Goal: Information Seeking & Learning: Learn about a topic

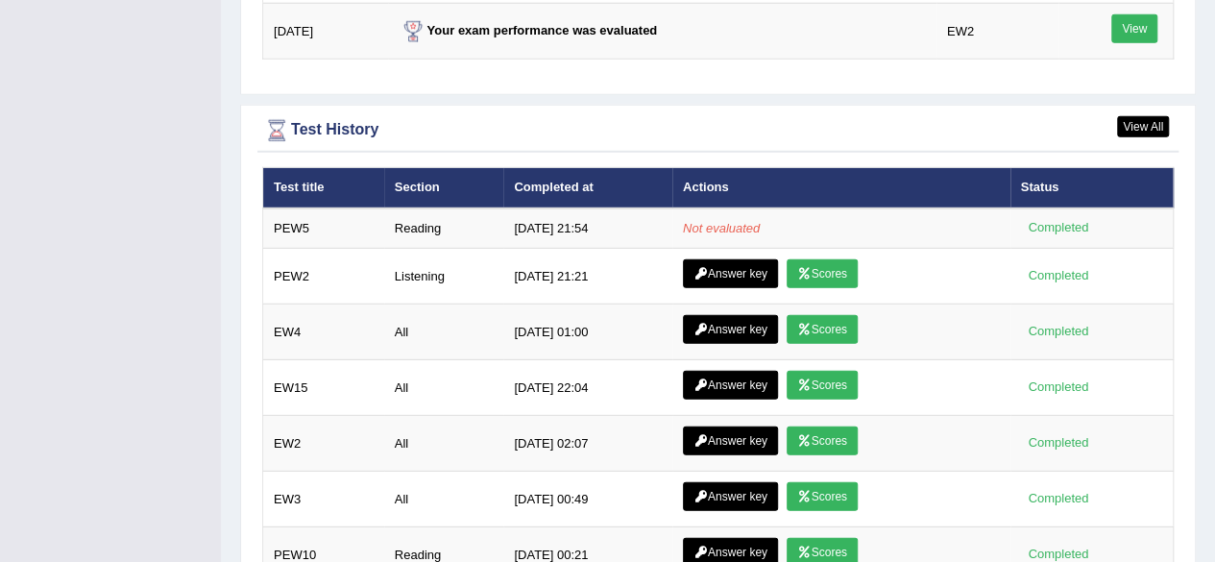
scroll to position [2634, 0]
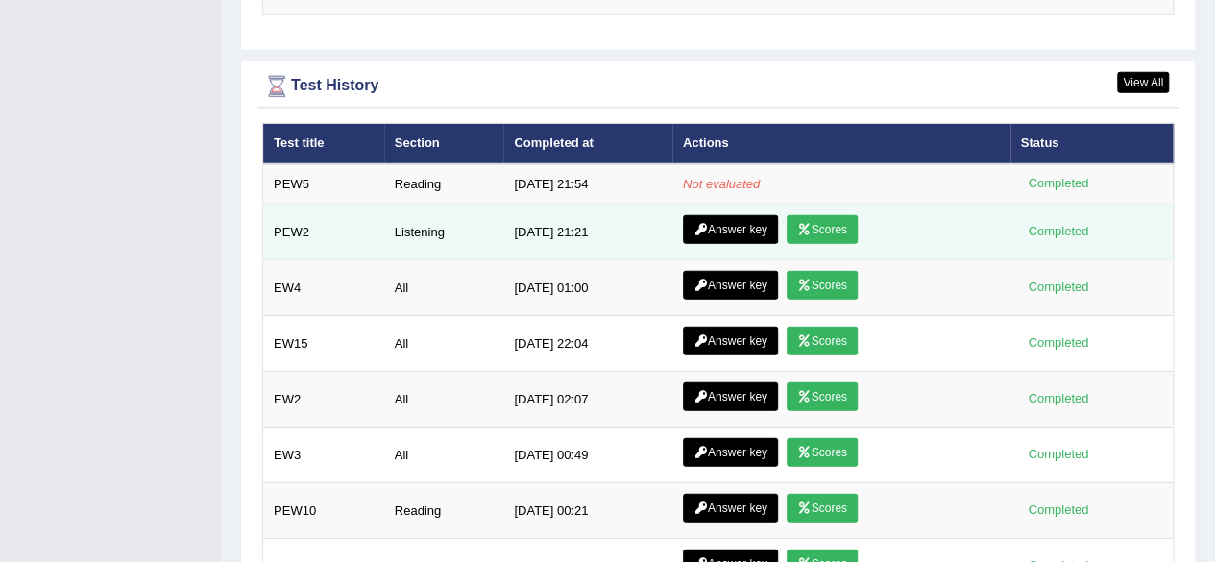
click at [817, 215] on link "Scores" at bounding box center [822, 229] width 71 height 29
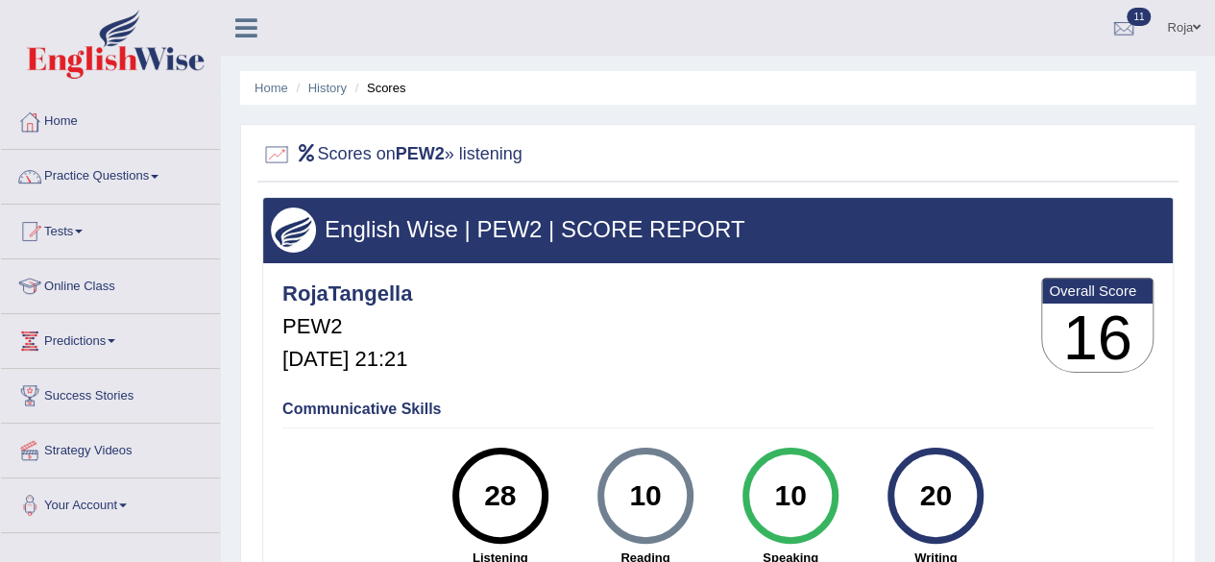
click at [337, 96] on li "History" at bounding box center [319, 88] width 56 height 18
click at [334, 89] on link "History" at bounding box center [327, 88] width 38 height 14
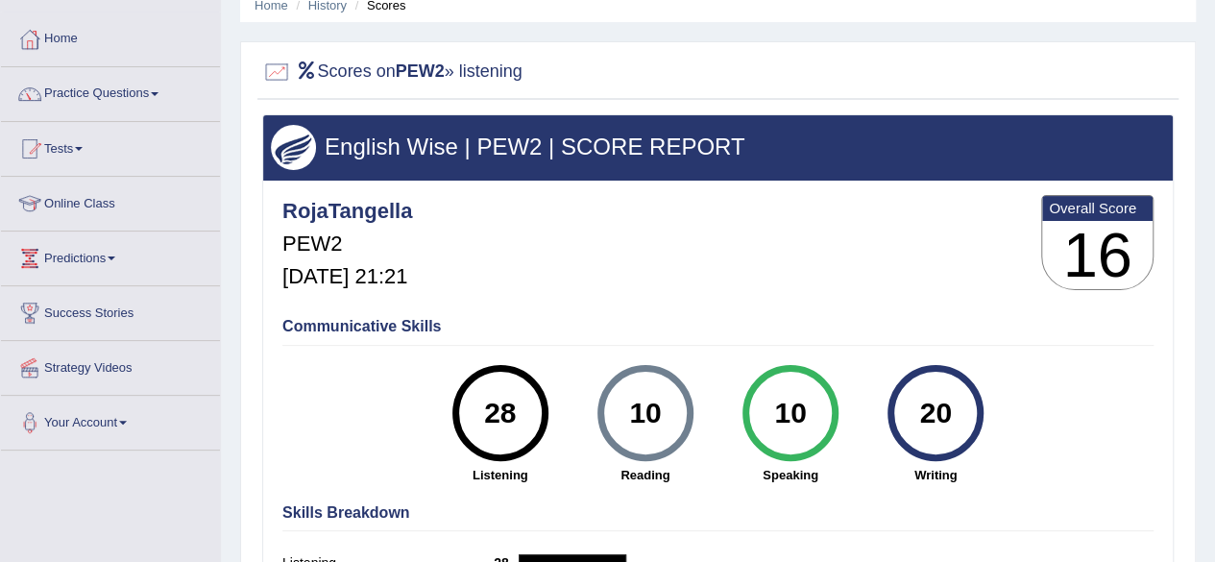
scroll to position [94, 0]
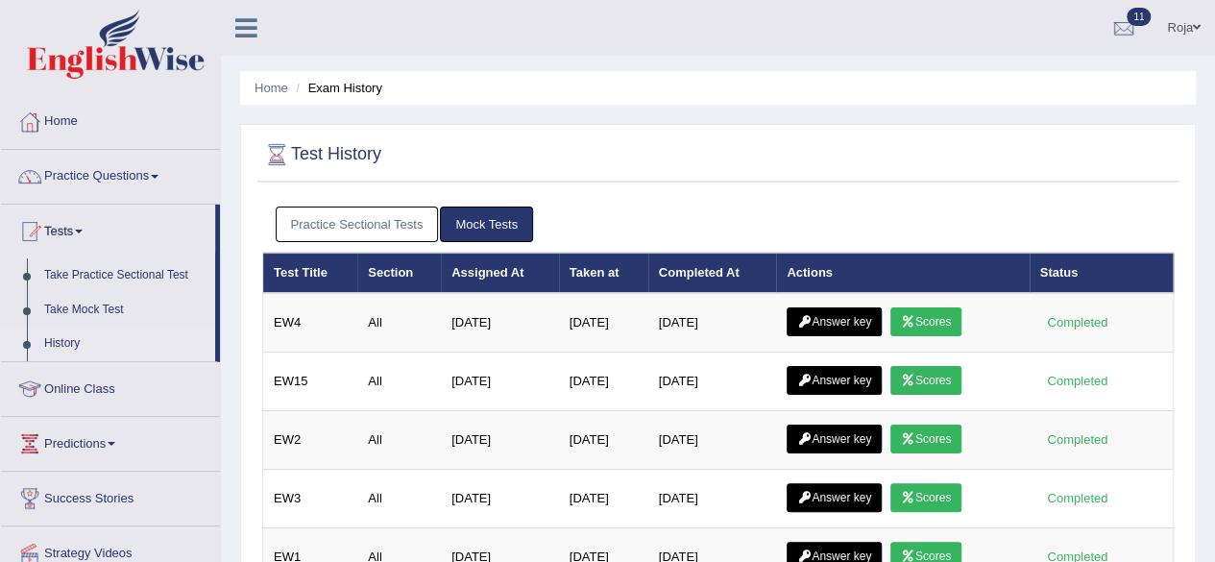
click at [374, 228] on link "Practice Sectional Tests" at bounding box center [357, 225] width 163 height 36
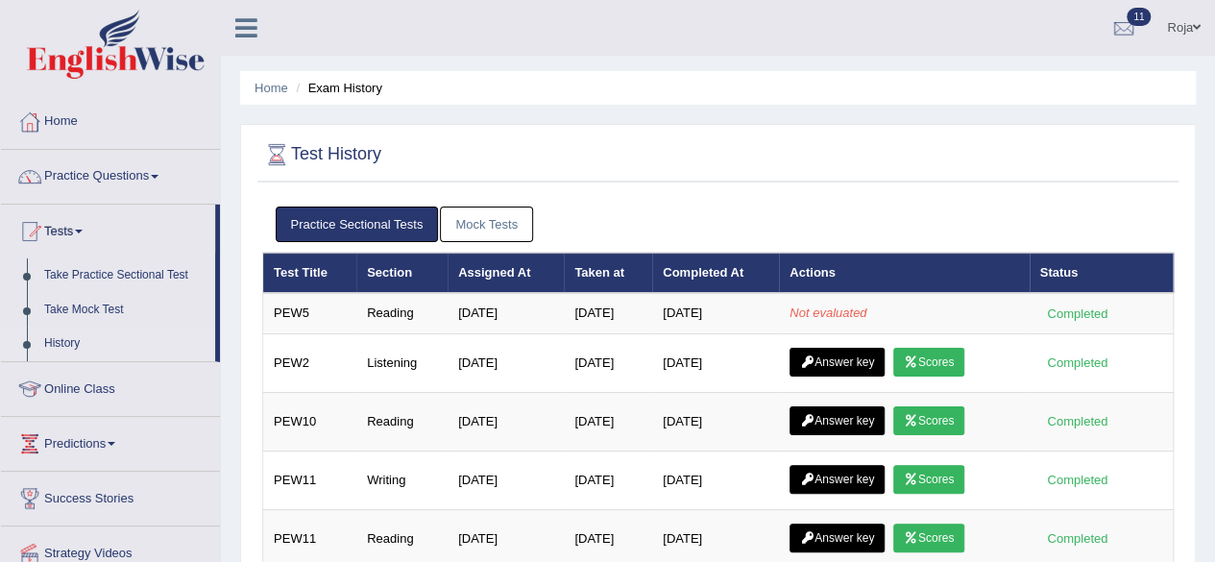
drag, startPoint x: 1214, startPoint y: 195, endPoint x: 1215, endPoint y: 270, distance: 74.9
click at [1214, 270] on html "Toggle navigation Home Practice Questions Speaking Practice Read Aloud Repeat S…" at bounding box center [607, 281] width 1215 height 562
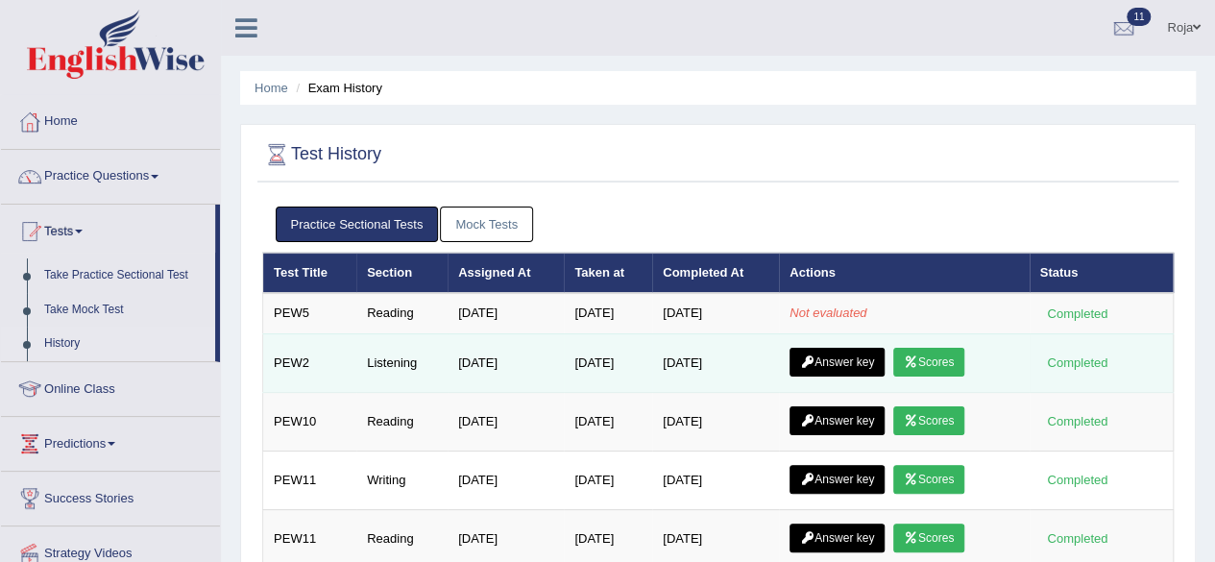
click at [859, 356] on link "Answer key" at bounding box center [837, 362] width 95 height 29
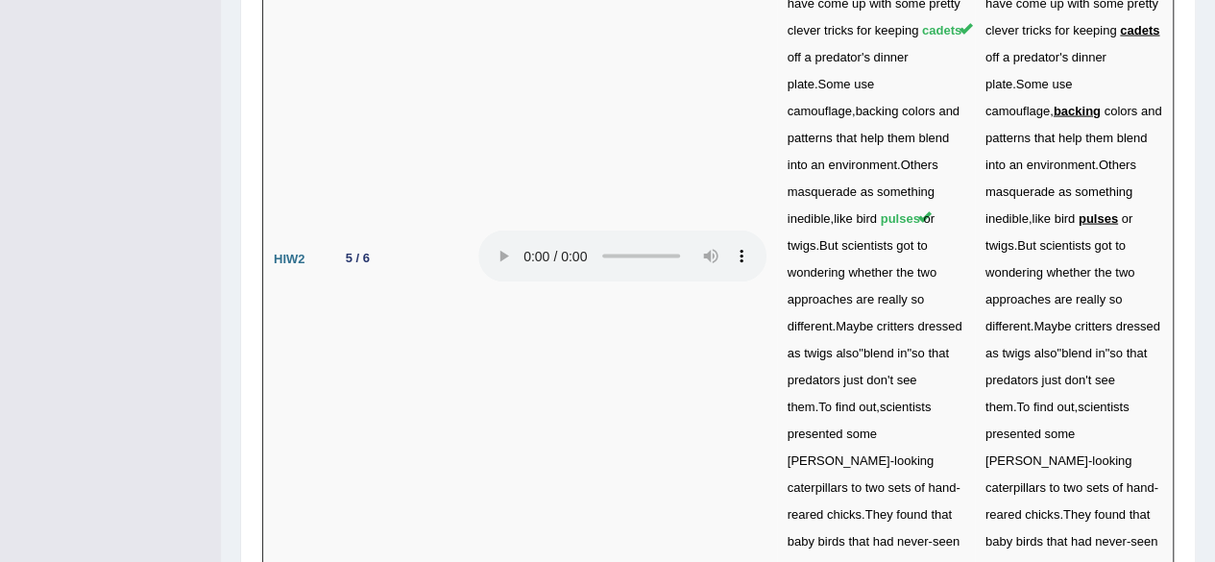
scroll to position [5718, 0]
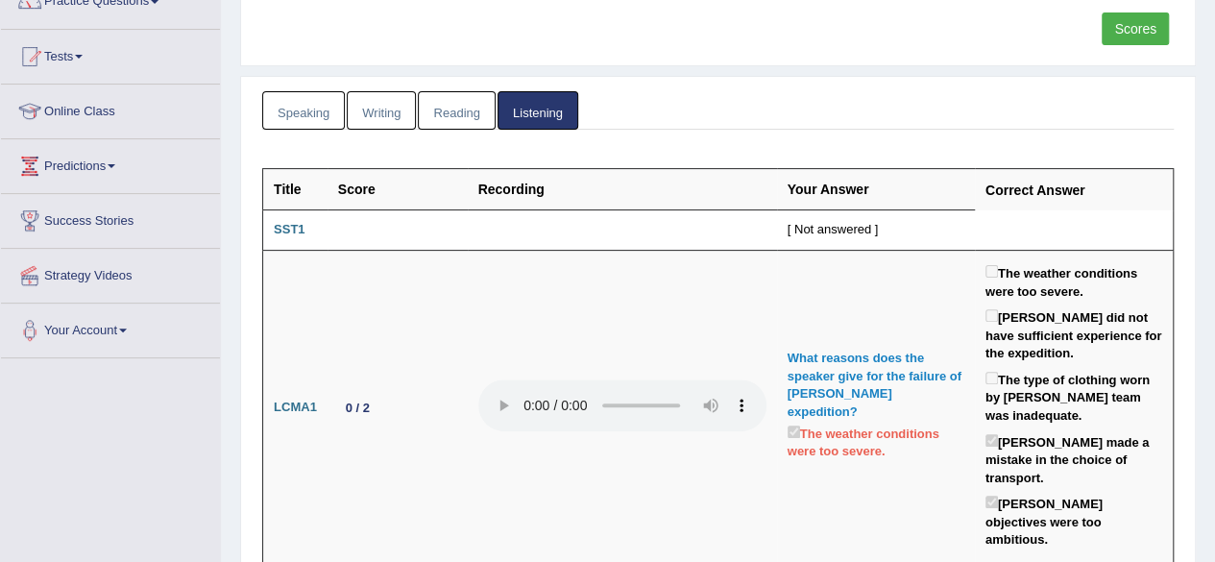
scroll to position [0, 0]
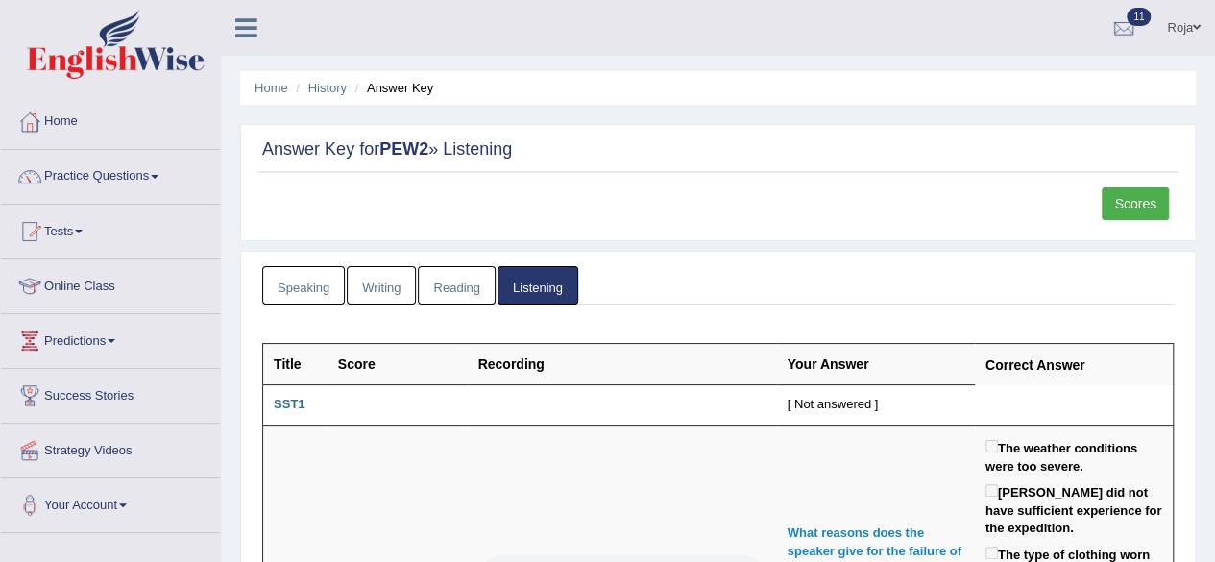
click at [1131, 214] on link "Scores" at bounding box center [1135, 203] width 67 height 33
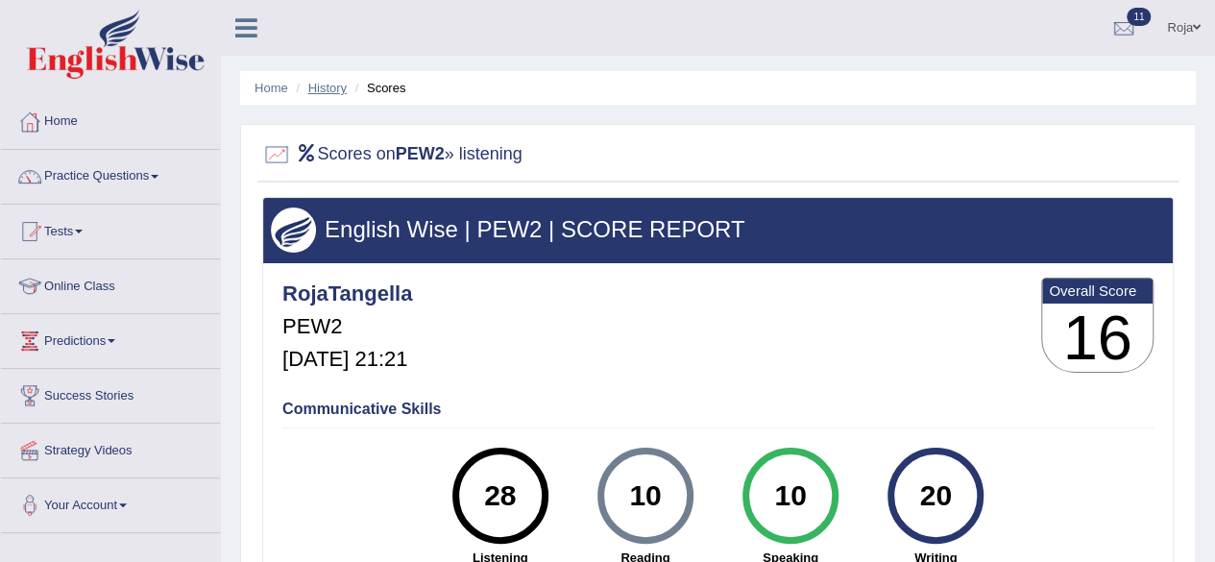
click at [327, 86] on link "History" at bounding box center [327, 88] width 38 height 14
click at [277, 82] on link "Home" at bounding box center [272, 88] width 34 height 14
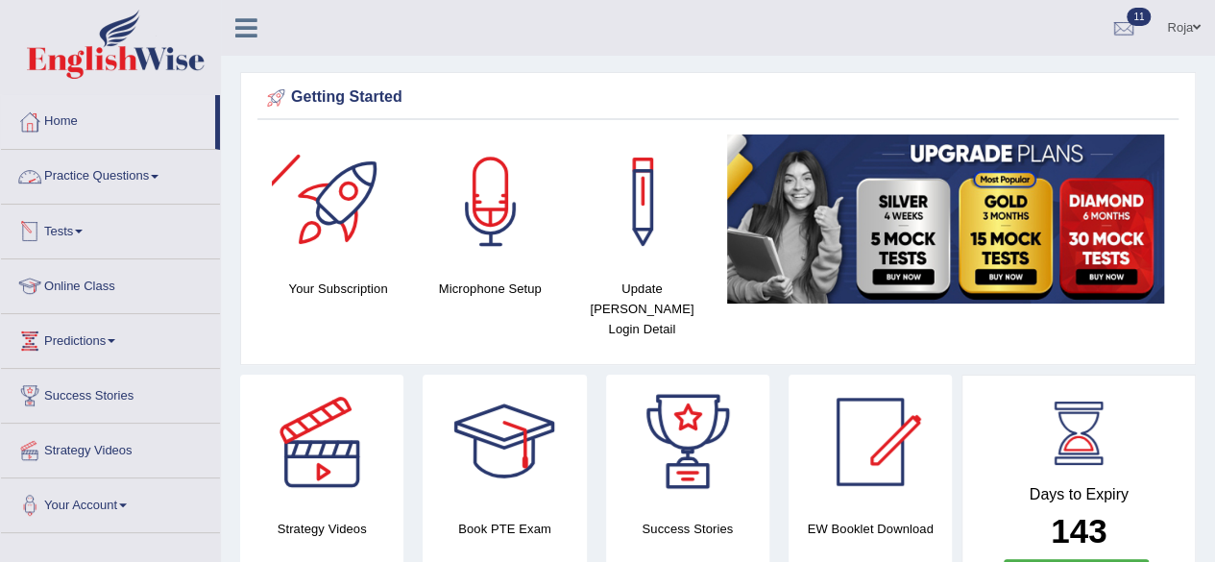
click at [103, 185] on link "Practice Questions" at bounding box center [110, 174] width 219 height 48
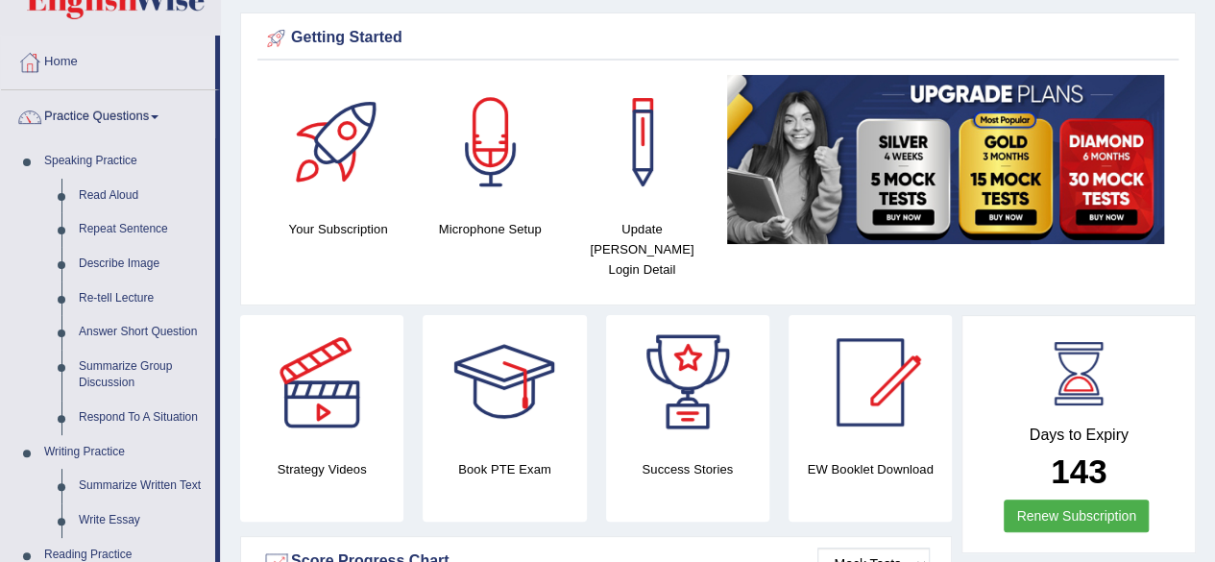
scroll to position [56, 0]
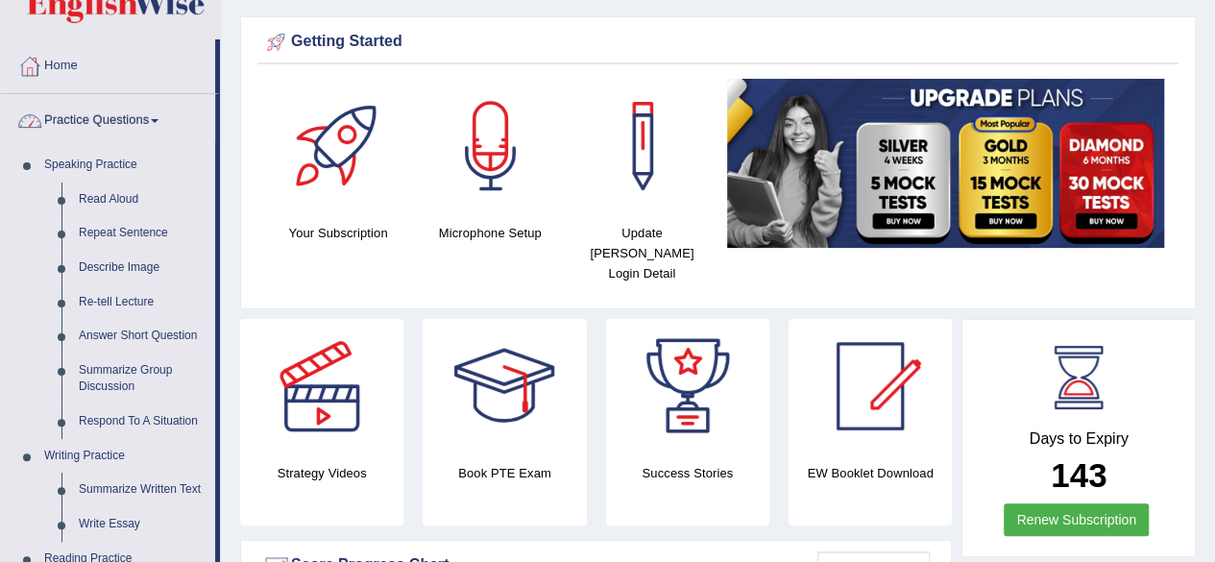
click at [135, 111] on link "Practice Questions" at bounding box center [108, 118] width 214 height 48
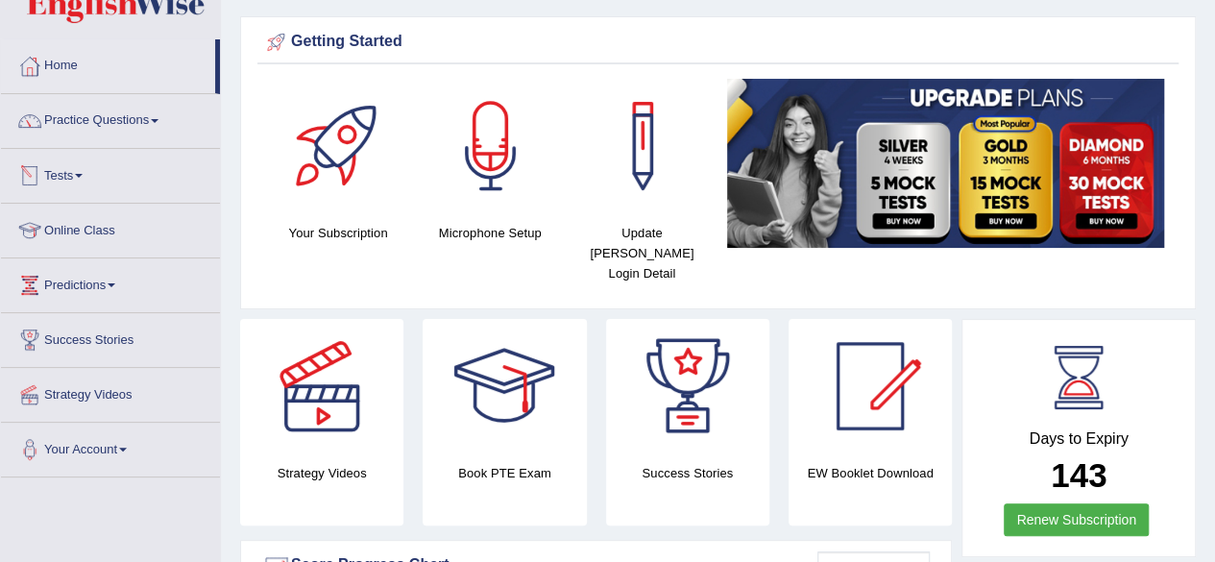
click at [84, 166] on link "Tests" at bounding box center [110, 173] width 219 height 48
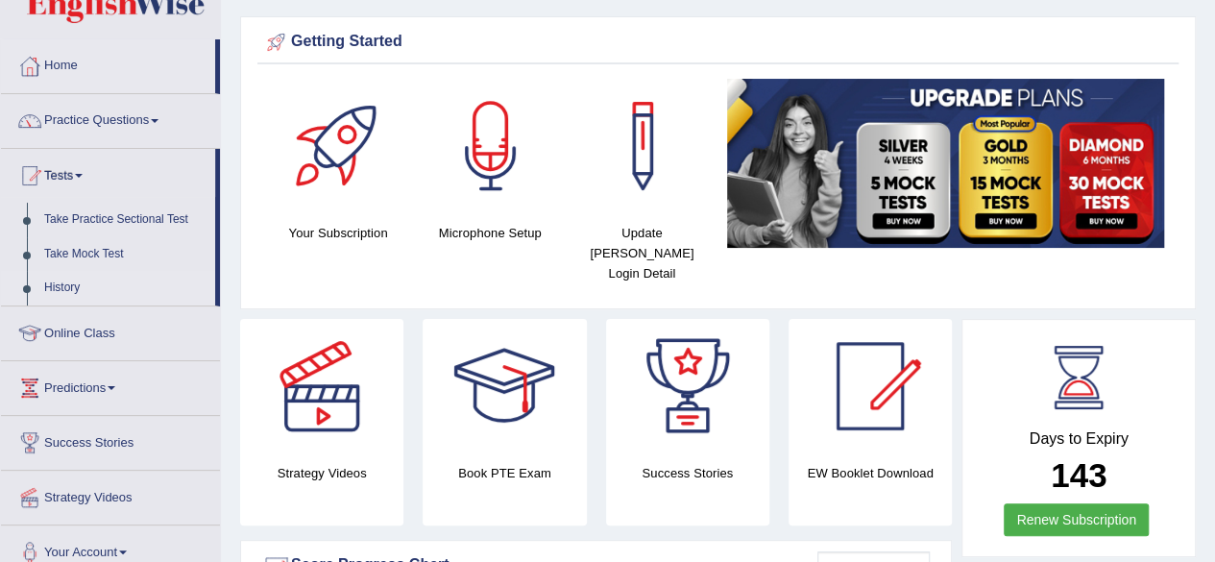
click at [61, 293] on link "History" at bounding box center [126, 288] width 180 height 35
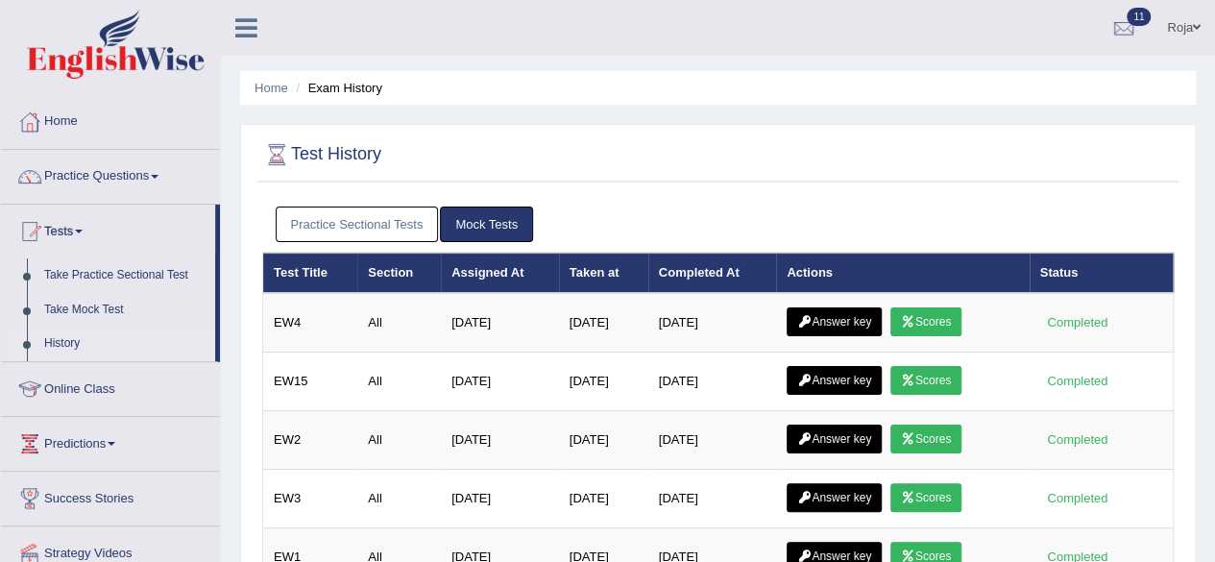
click at [392, 230] on link "Practice Sectional Tests" at bounding box center [357, 225] width 163 height 36
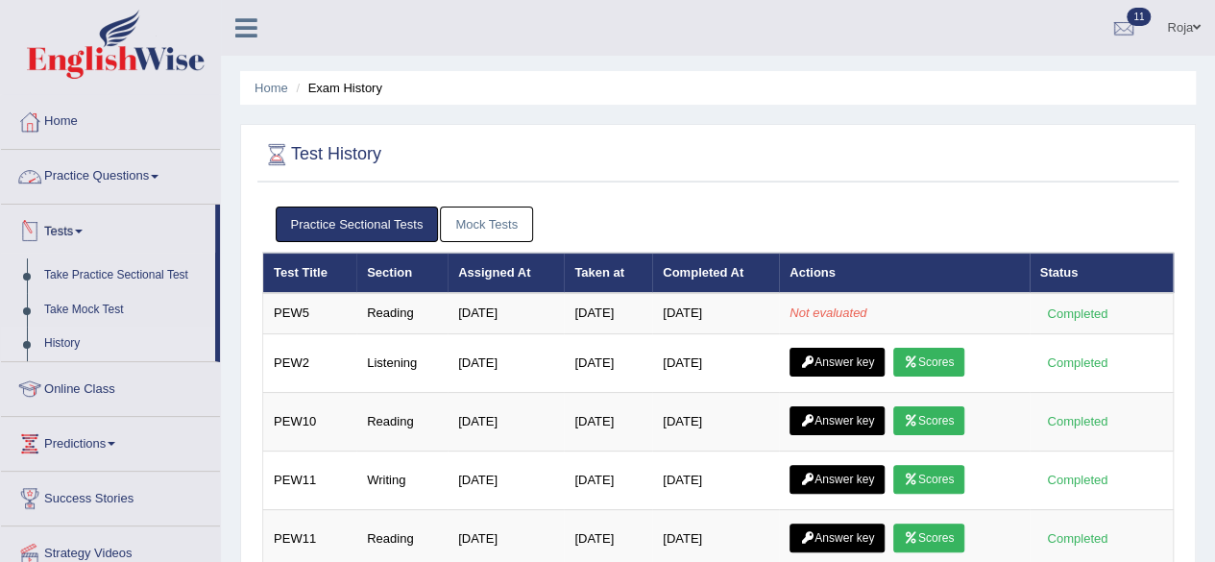
click at [131, 180] on link "Practice Questions" at bounding box center [110, 174] width 219 height 48
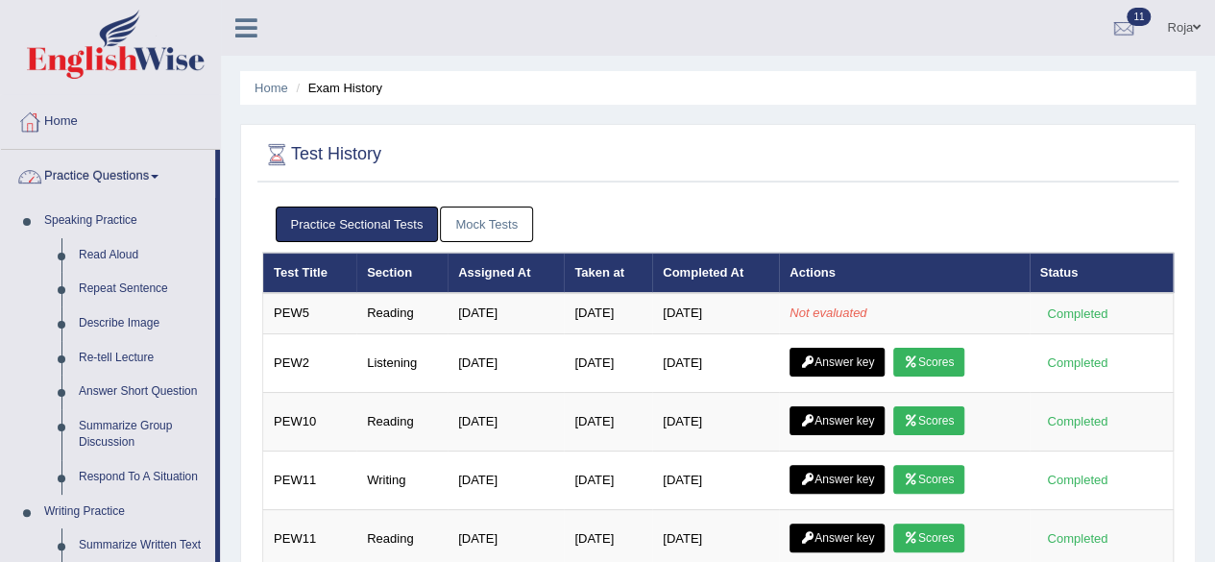
click at [131, 180] on link "Practice Questions" at bounding box center [108, 174] width 214 height 48
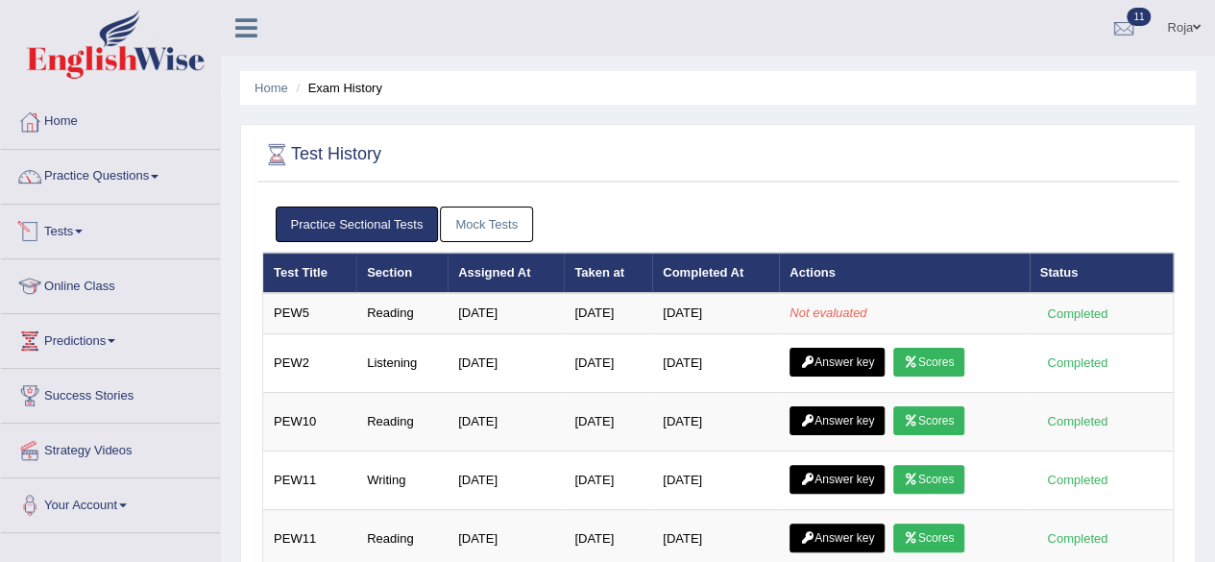
click at [71, 233] on link "Tests" at bounding box center [110, 229] width 219 height 48
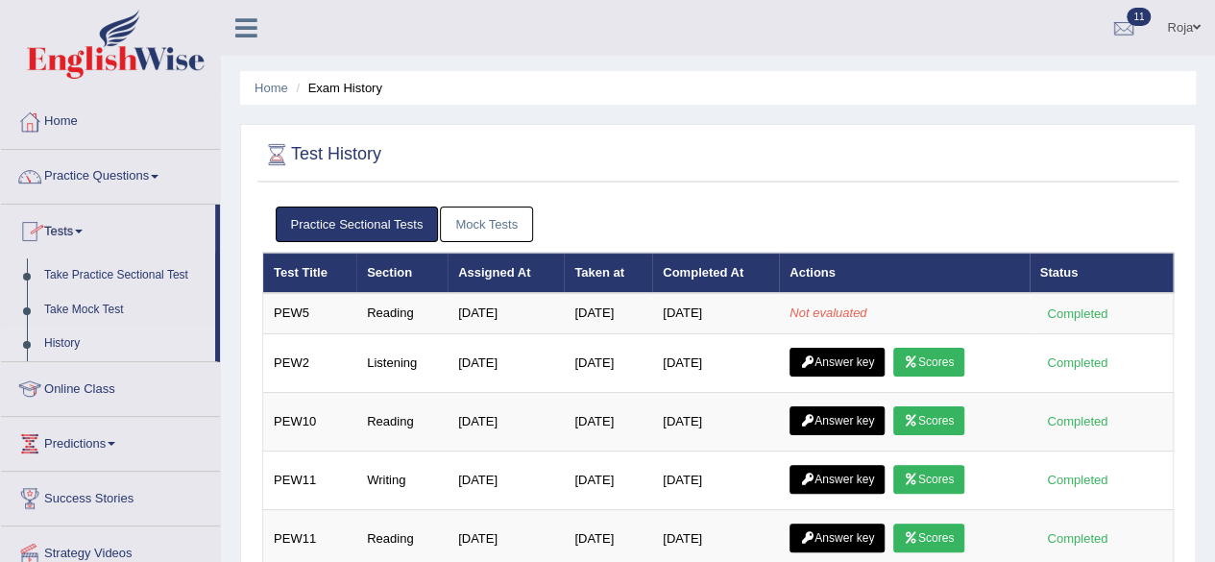
click at [71, 233] on link "Tests" at bounding box center [108, 229] width 214 height 48
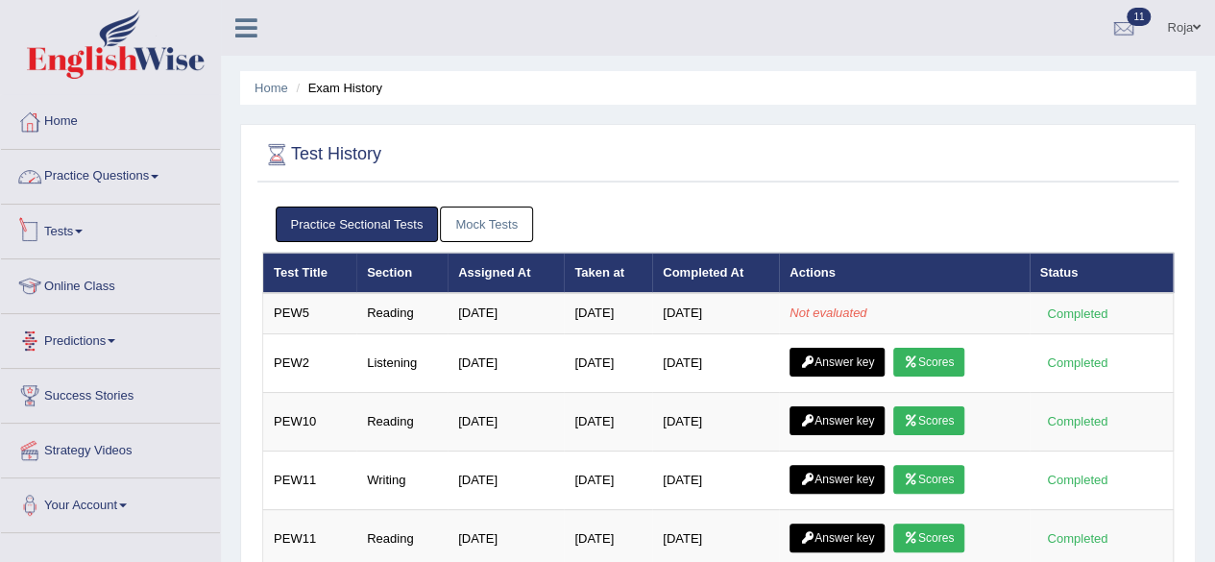
click at [129, 180] on link "Practice Questions" at bounding box center [110, 174] width 219 height 48
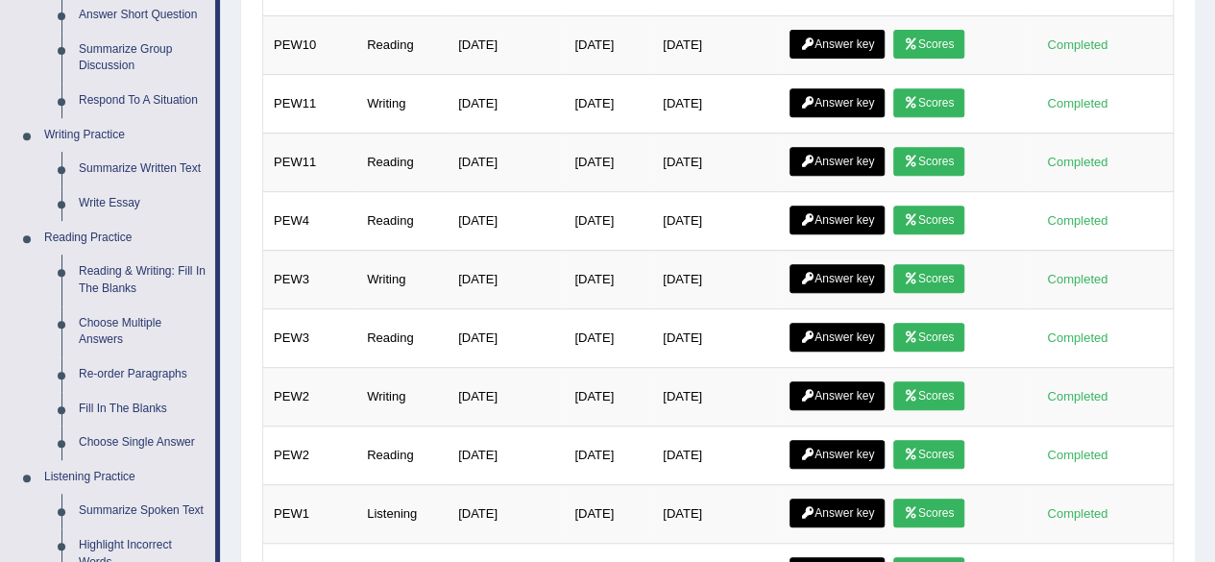
scroll to position [380, 0]
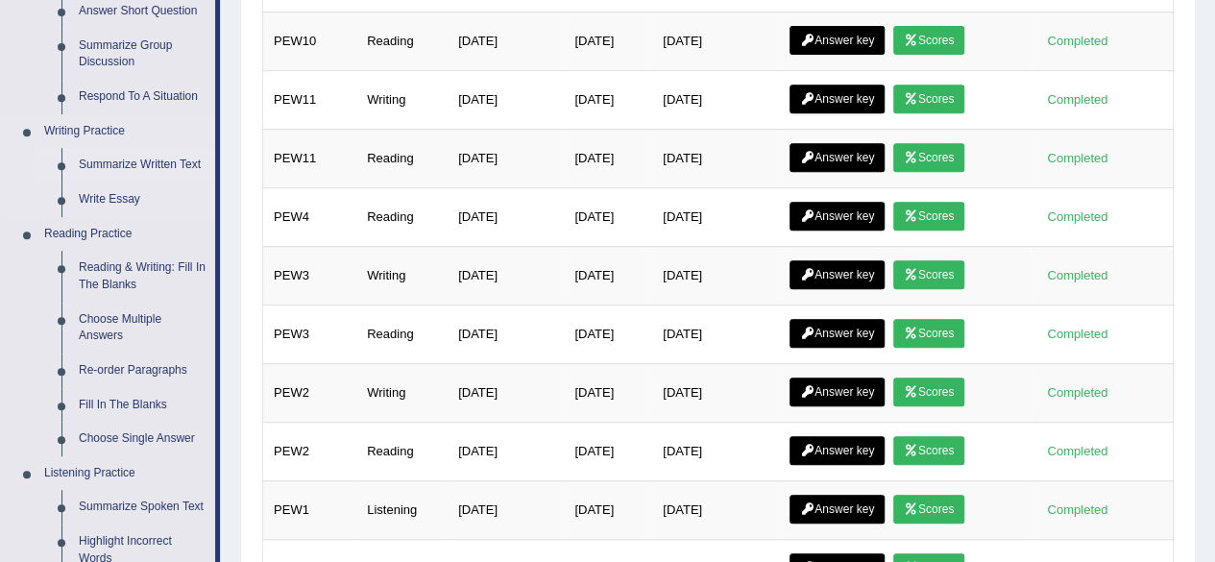
click at [135, 171] on link "Summarize Written Text" at bounding box center [142, 165] width 145 height 35
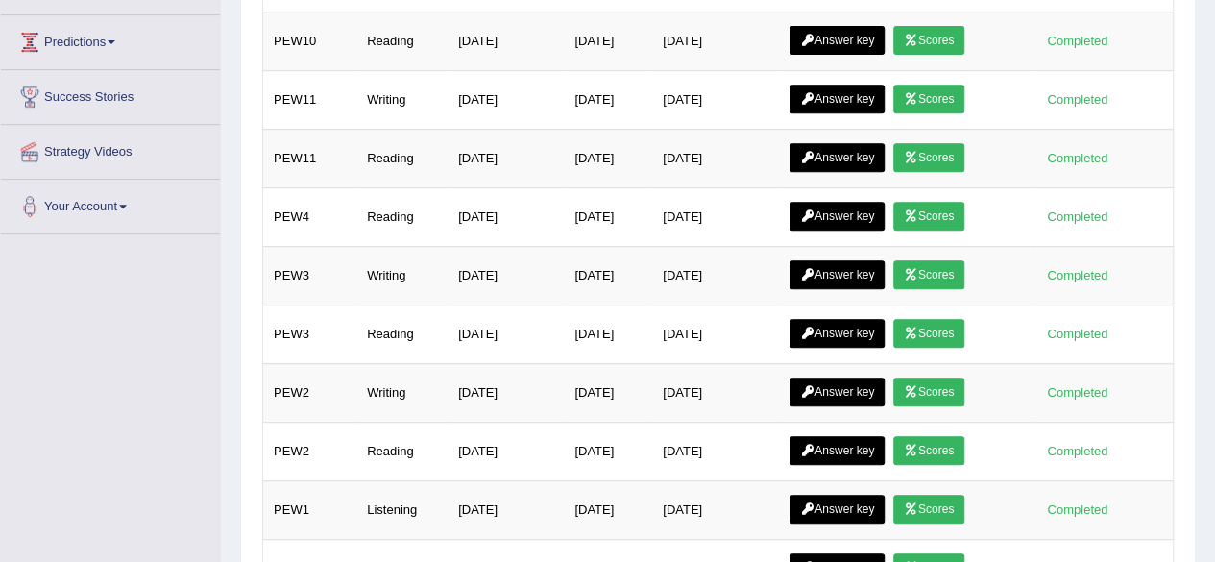
scroll to position [421, 0]
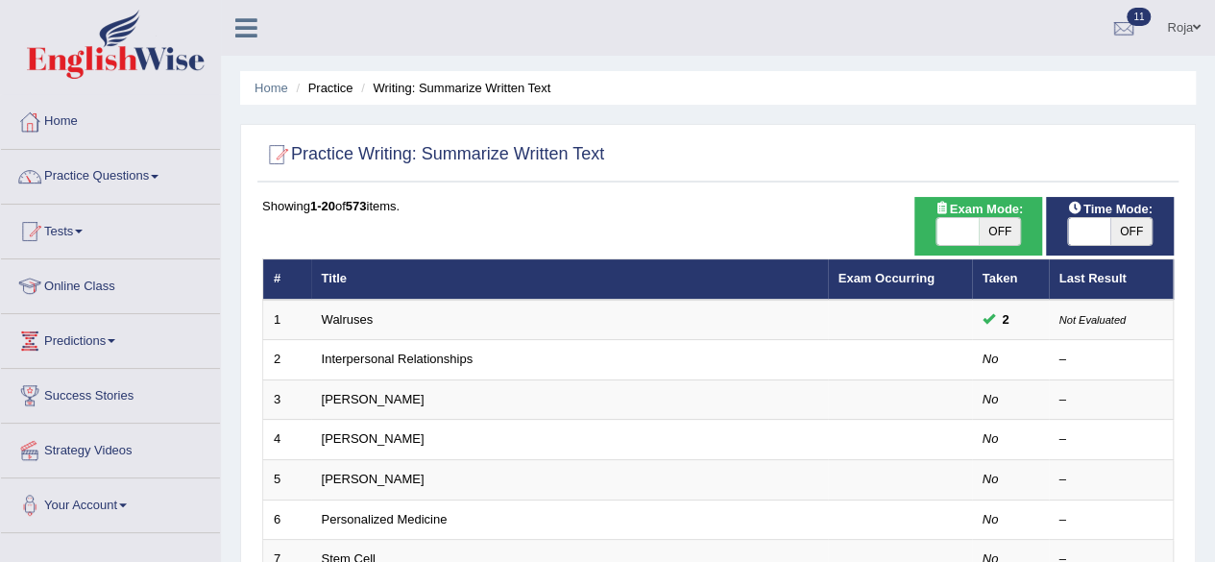
click at [964, 232] on span at bounding box center [958, 231] width 42 height 27
checkbox input "true"
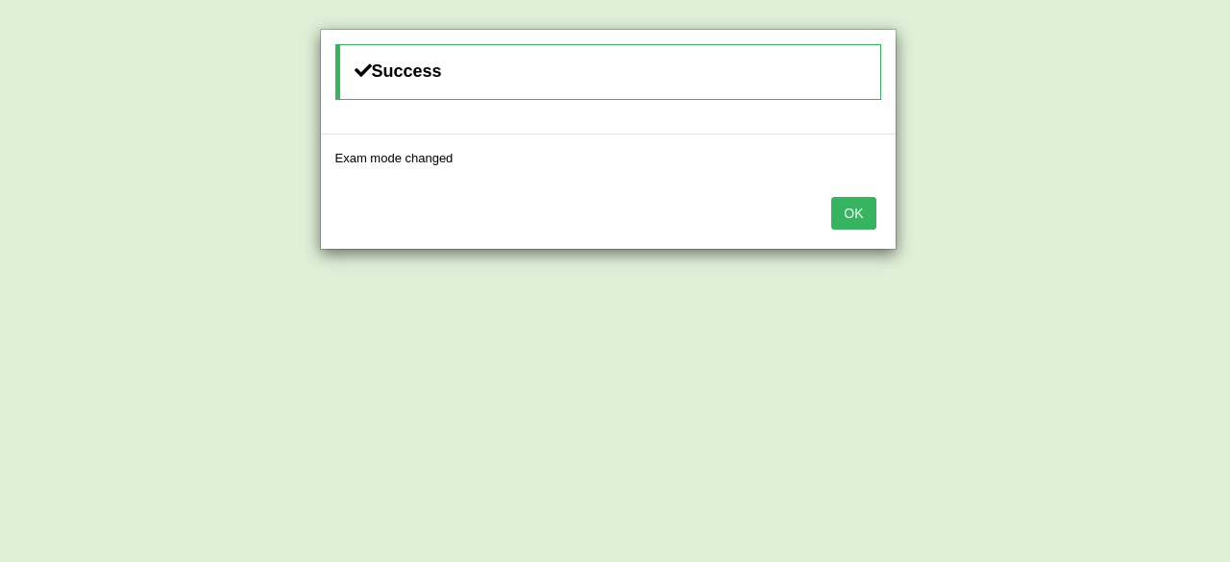
click at [855, 220] on button "OK" at bounding box center [853, 213] width 44 height 33
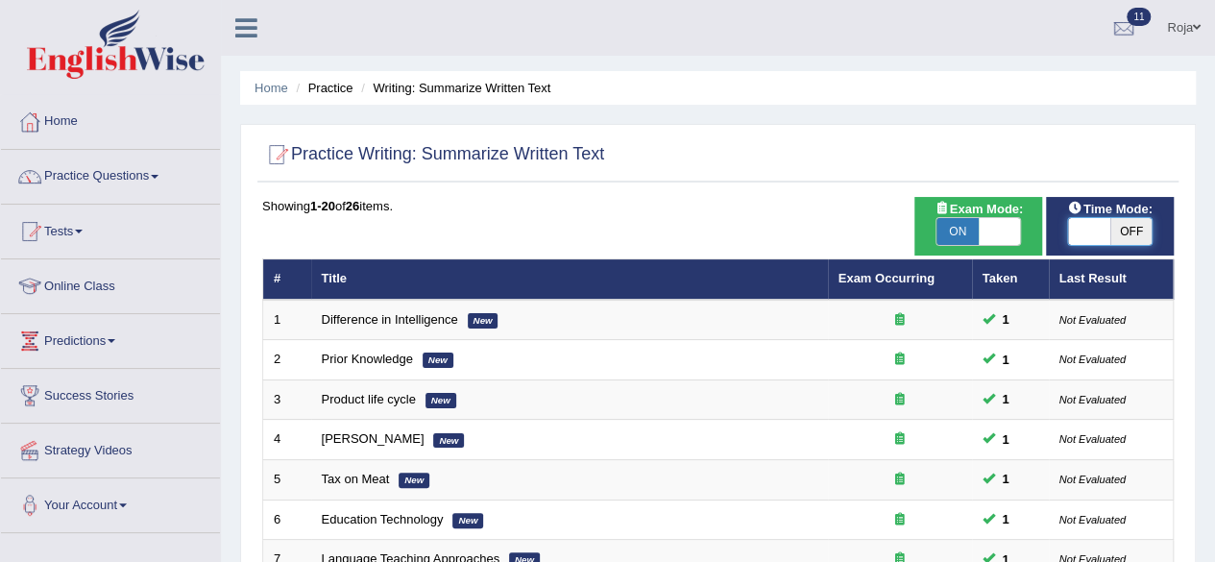
click at [1092, 222] on span at bounding box center [1089, 231] width 42 height 27
checkbox input "true"
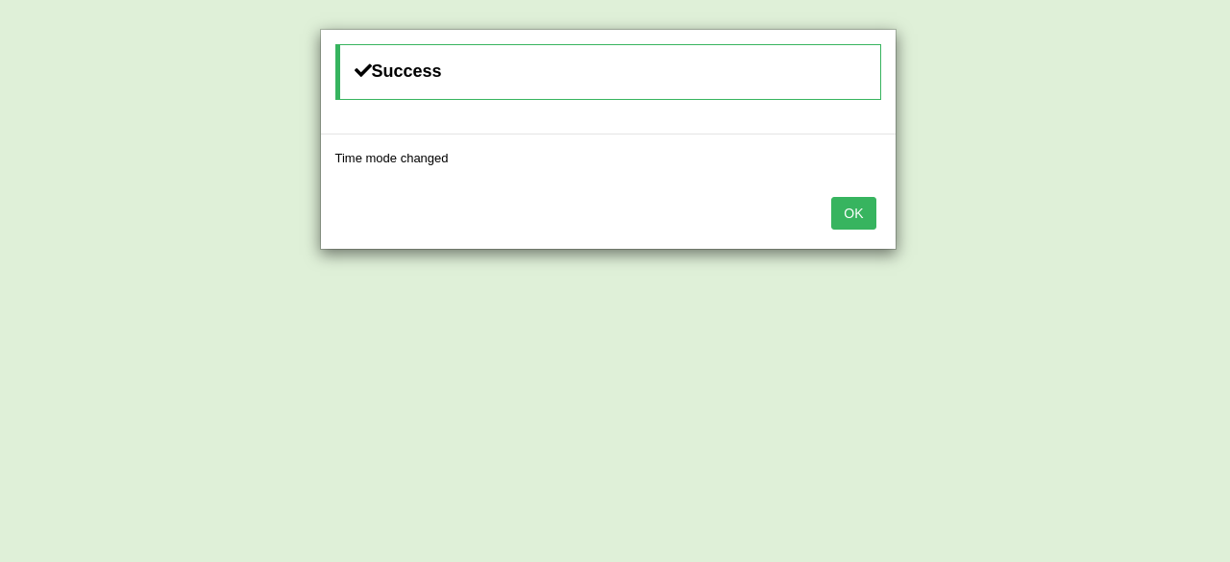
click at [838, 203] on button "OK" at bounding box center [853, 213] width 44 height 33
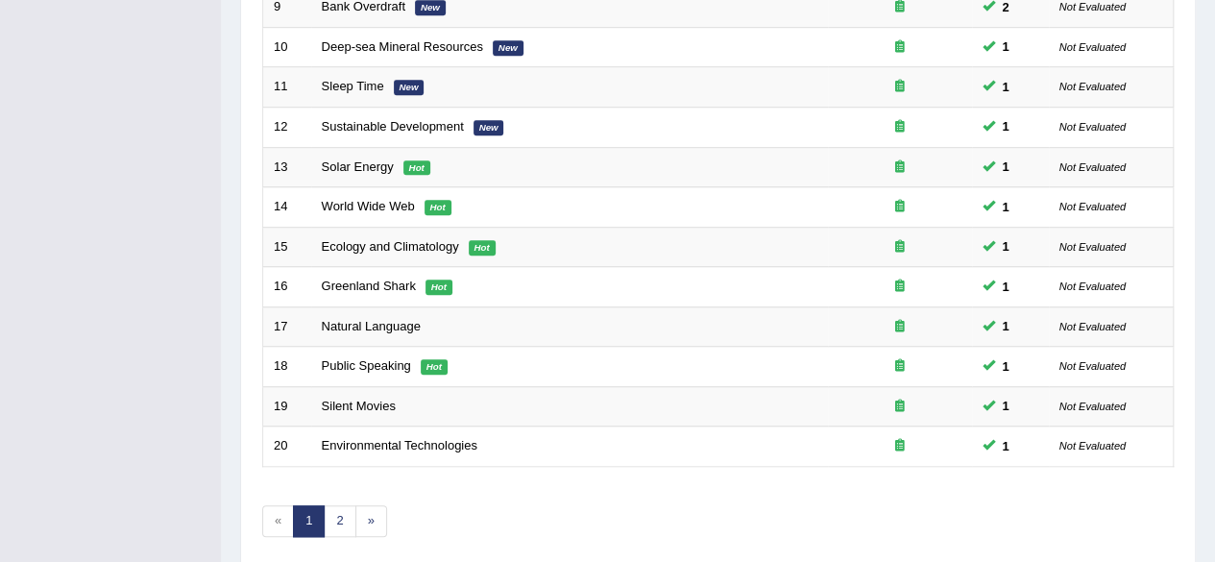
scroll to position [700, 0]
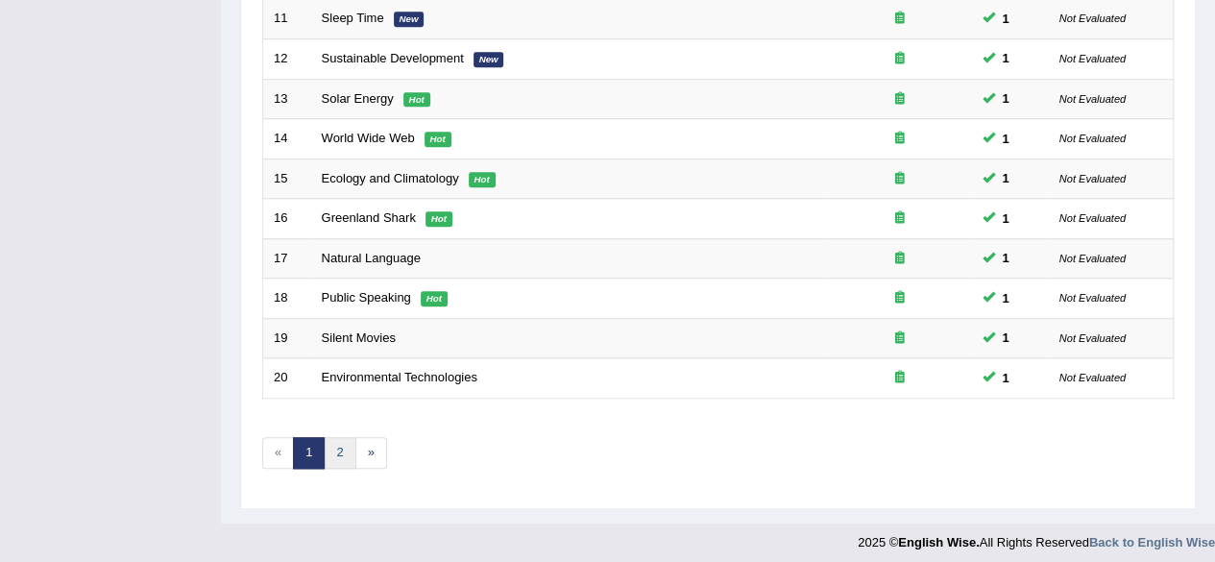
click at [340, 437] on link "2" at bounding box center [340, 453] width 32 height 32
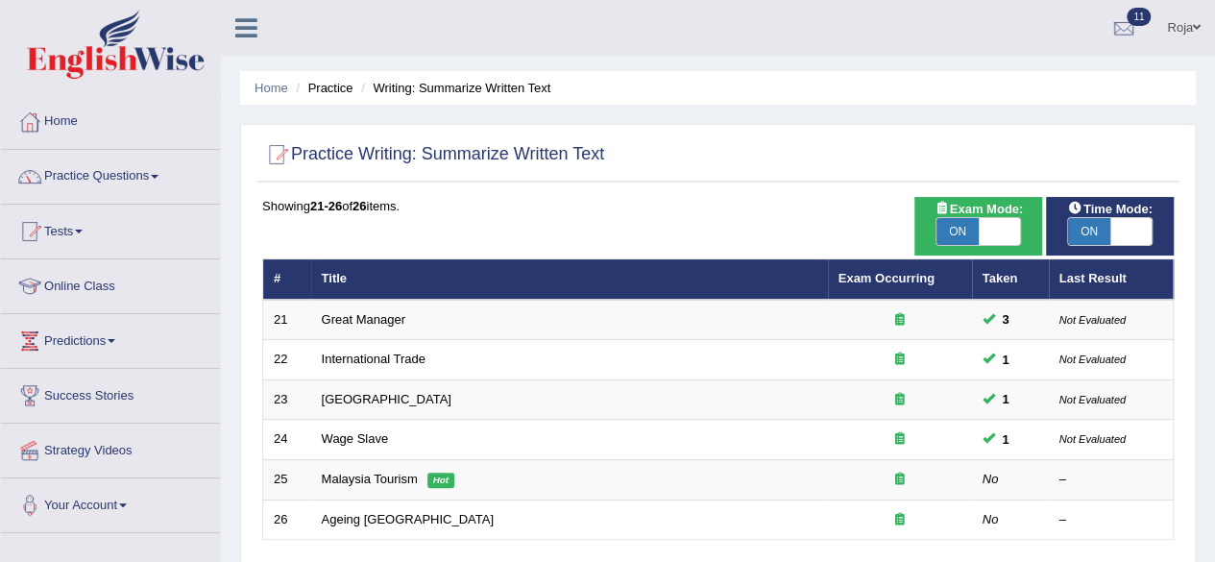
scroll to position [25, 0]
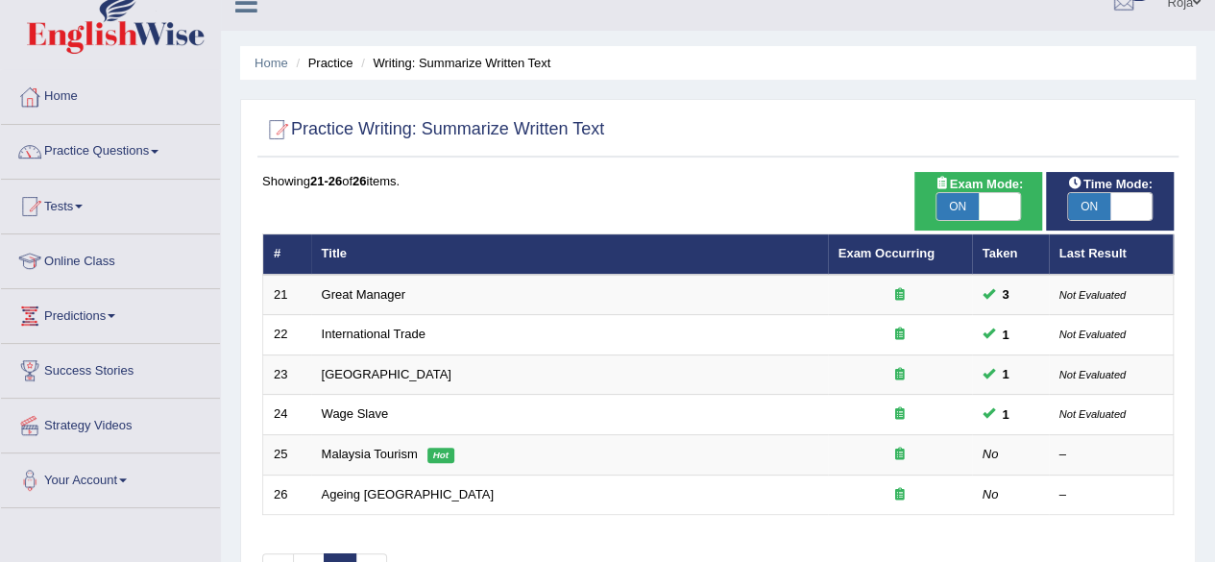
drag, startPoint x: 0, startPoint y: 0, endPoint x: 1229, endPoint y: 205, distance: 1245.8
click at [1215, 205] on html "Toggle navigation Home Practice Questions Speaking Practice Read Aloud Repeat S…" at bounding box center [607, 256] width 1215 height 562
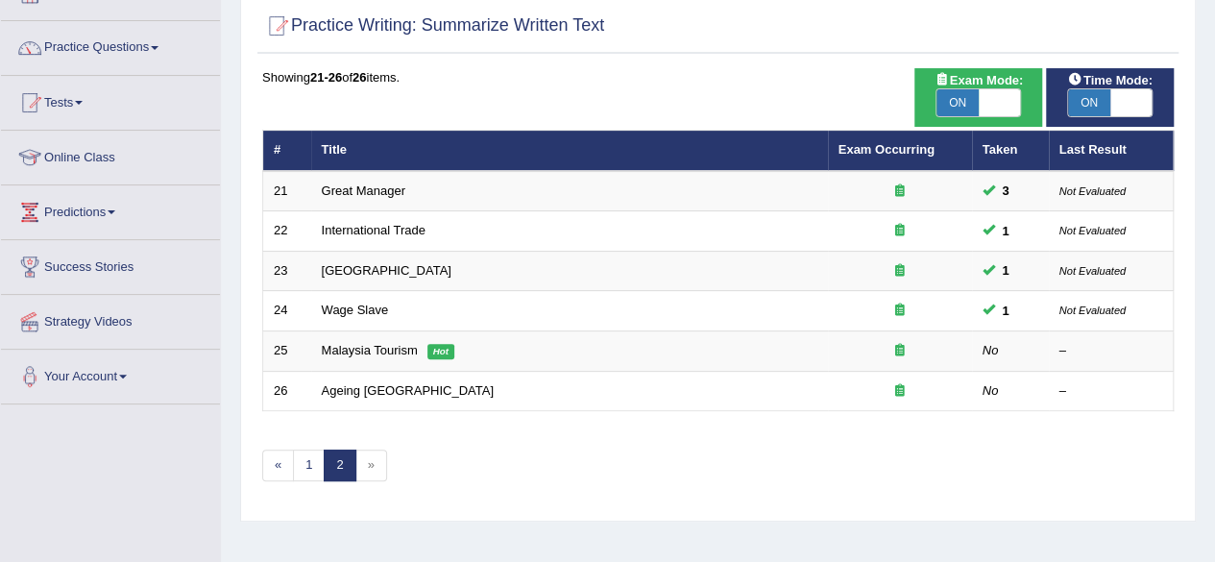
scroll to position [133, 0]
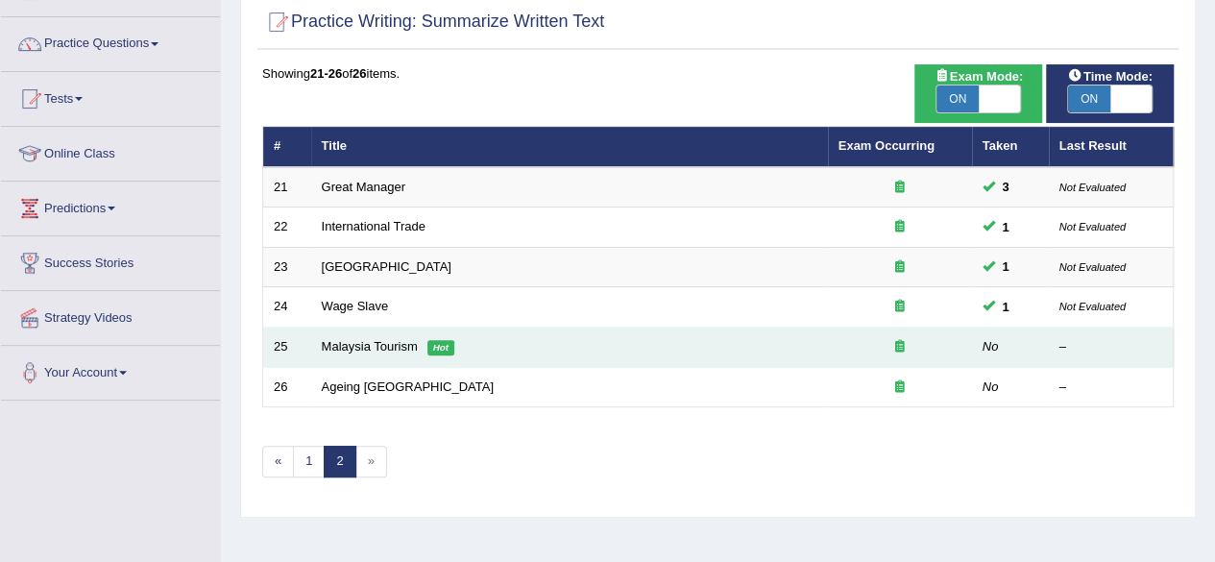
click at [398, 335] on td "Malaysia Tourism Hot" at bounding box center [569, 348] width 517 height 40
click at [386, 341] on link "Malaysia Tourism" at bounding box center [370, 346] width 96 height 14
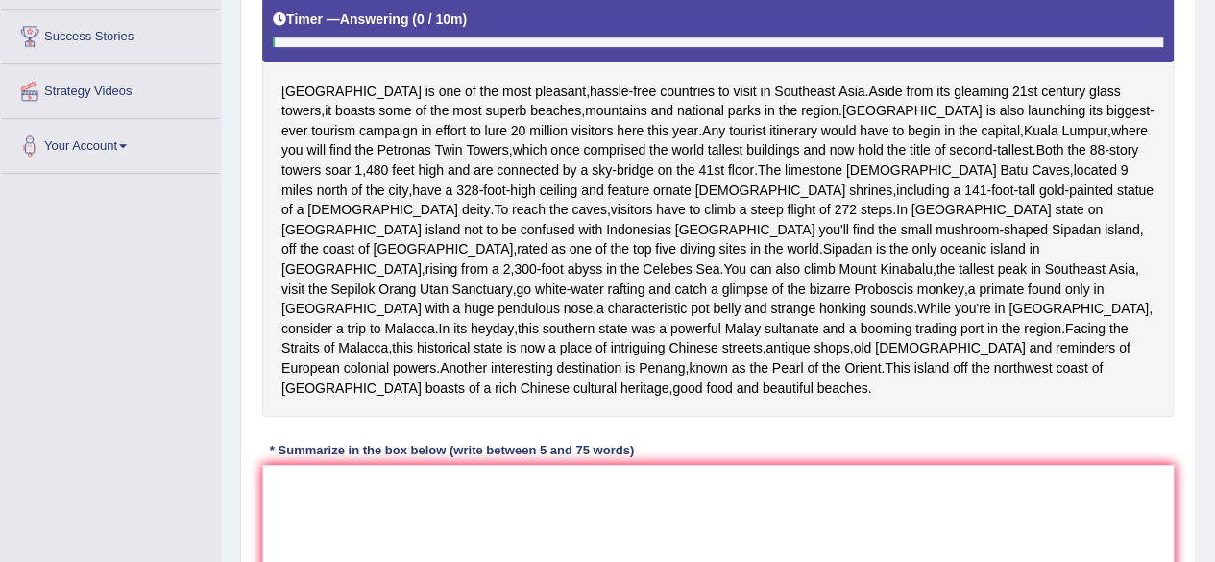
scroll to position [383, 0]
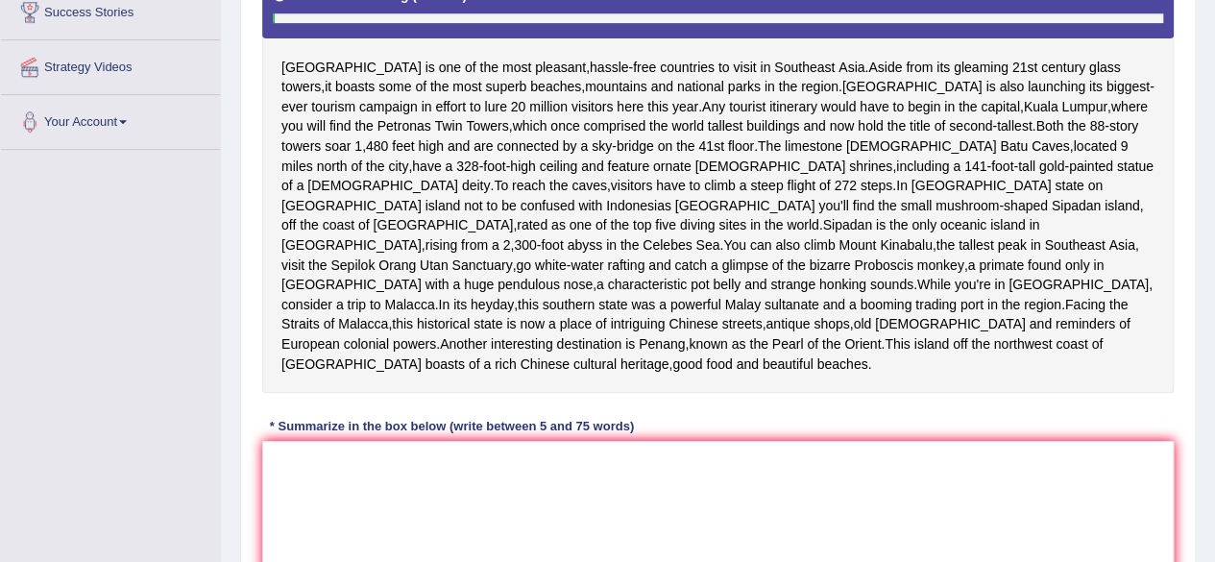
click at [439, 535] on textarea at bounding box center [718, 534] width 912 height 186
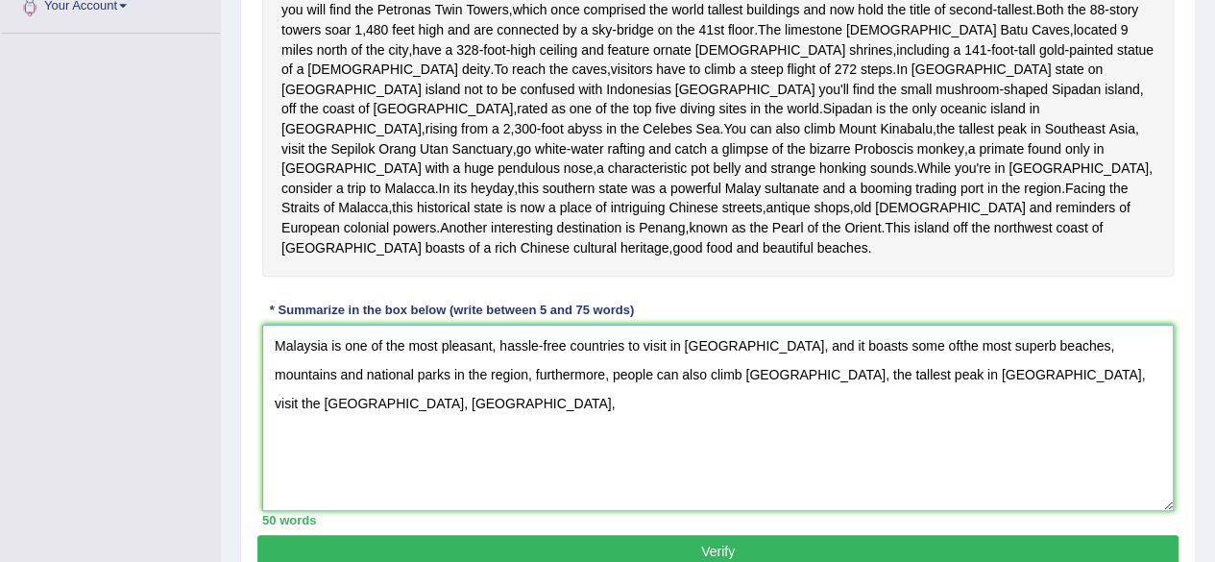
scroll to position [502, 0]
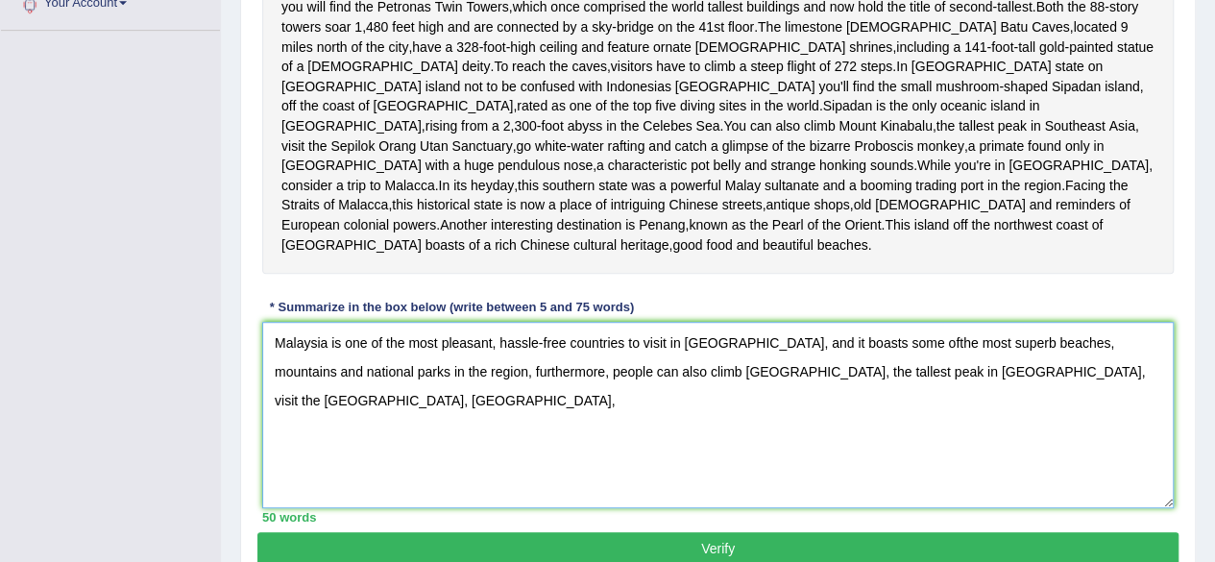
click at [557, 451] on textarea "Malaysia is one of the most pleasant, hassle-free countries to visit in [GEOGRA…" at bounding box center [718, 415] width 912 height 186
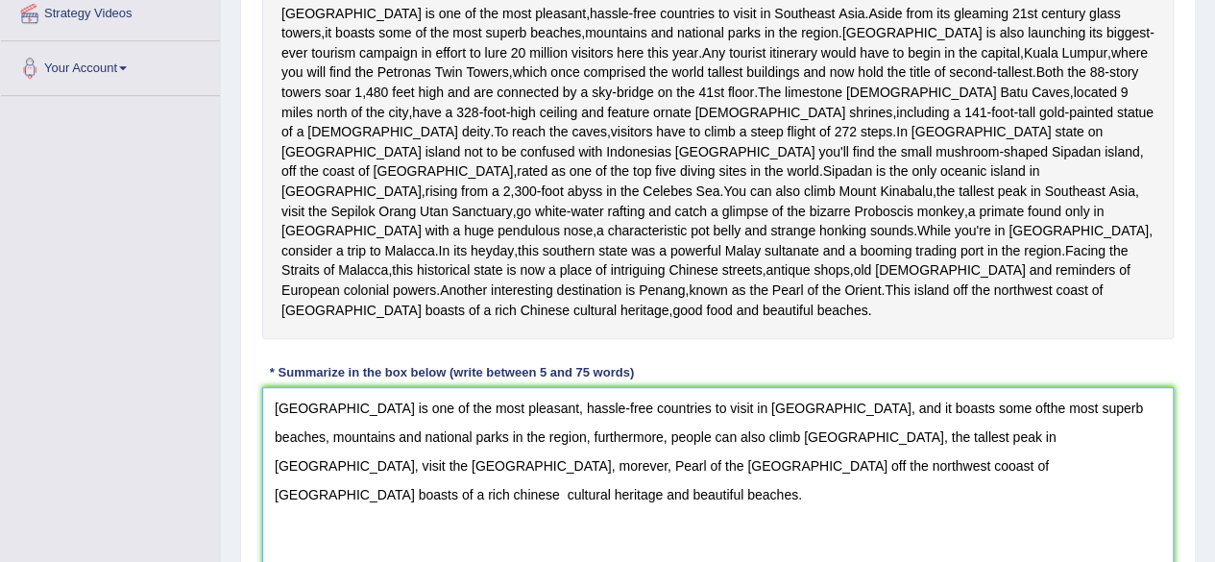
scroll to position [409, 0]
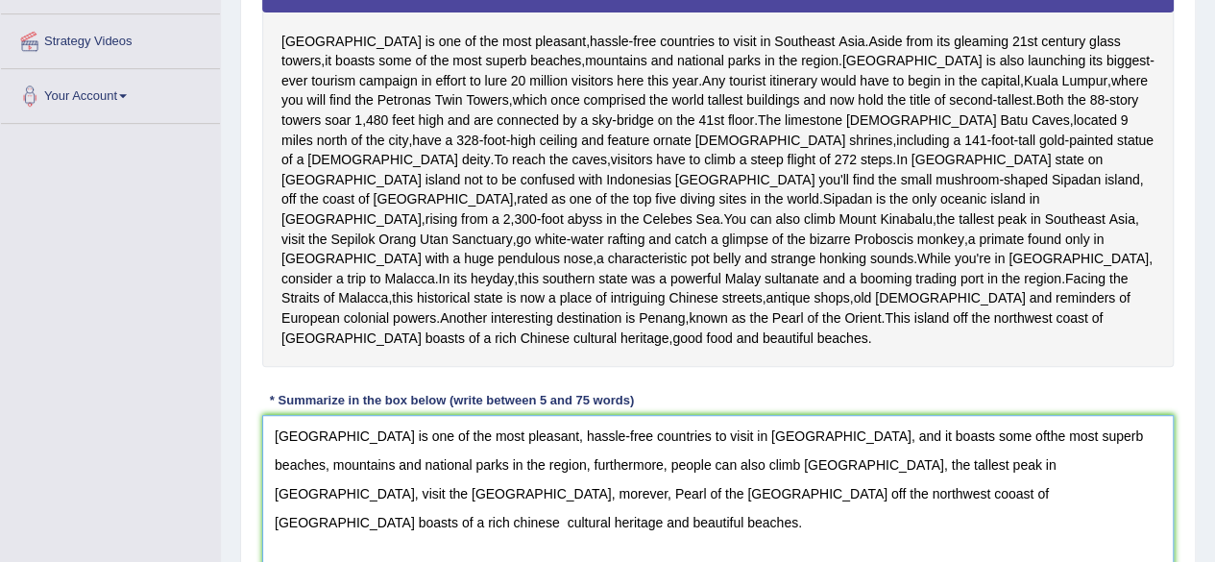
click at [747, 500] on textarea "[GEOGRAPHIC_DATA] is one of the most pleasant, hassle-free countries to visit i…" at bounding box center [718, 508] width 912 height 186
click at [948, 499] on textarea "[GEOGRAPHIC_DATA] is one of the most pleasant, hassle-free countries to visit i…" at bounding box center [718, 508] width 912 height 186
click at [942, 502] on textarea "[GEOGRAPHIC_DATA] is one of the most pleasant, hassle-free countries to visit i…" at bounding box center [718, 508] width 912 height 186
drag, startPoint x: 415, startPoint y: 530, endPoint x: 505, endPoint y: 535, distance: 90.4
click at [505, 535] on textarea "[GEOGRAPHIC_DATA] is one of the most pleasant, hassle-free countries to visit i…" at bounding box center [718, 508] width 912 height 186
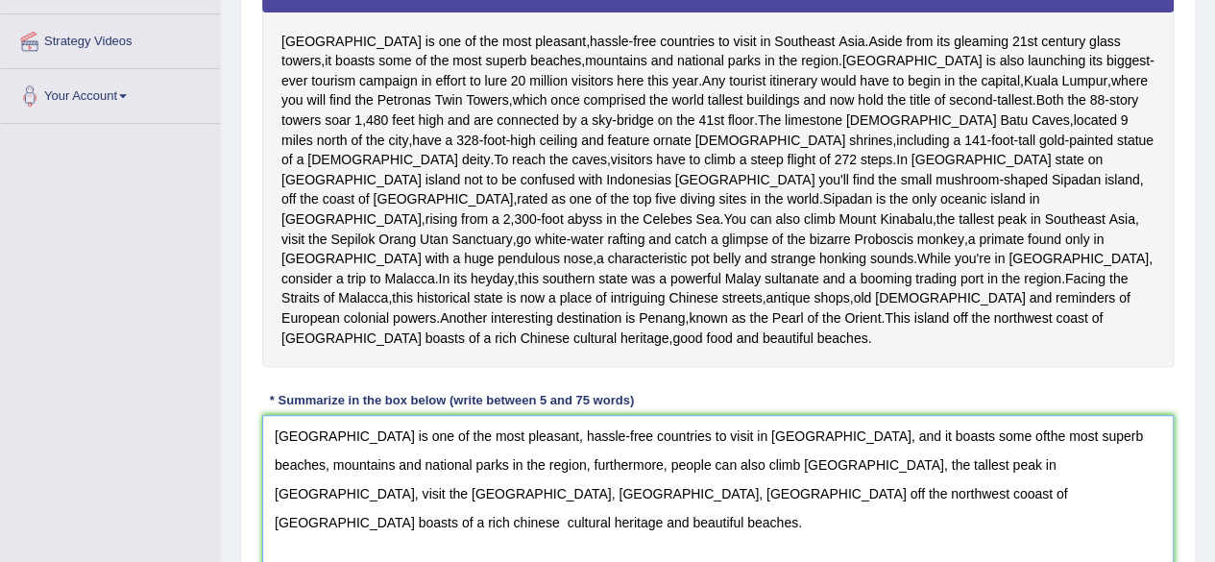
click at [610, 533] on textarea "[GEOGRAPHIC_DATA] is one of the most pleasant, hassle-free countries to visit i…" at bounding box center [718, 508] width 912 height 186
click at [848, 531] on textarea "[GEOGRAPHIC_DATA] is one of the most pleasant, hassle-free countries to visit i…" at bounding box center [718, 508] width 912 height 186
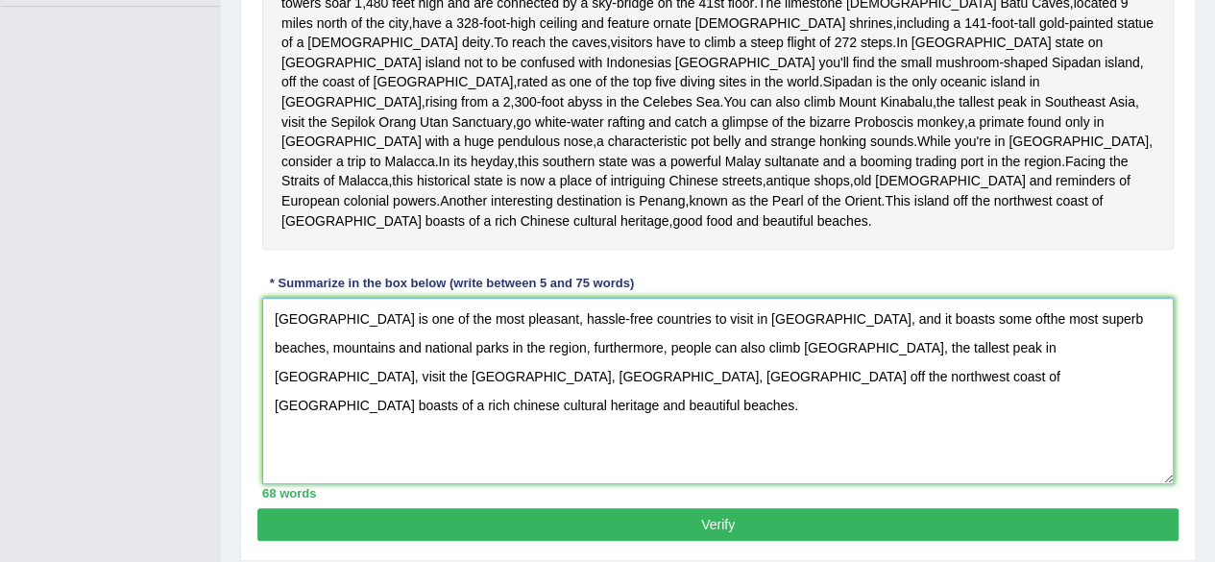
scroll to position [487, 0]
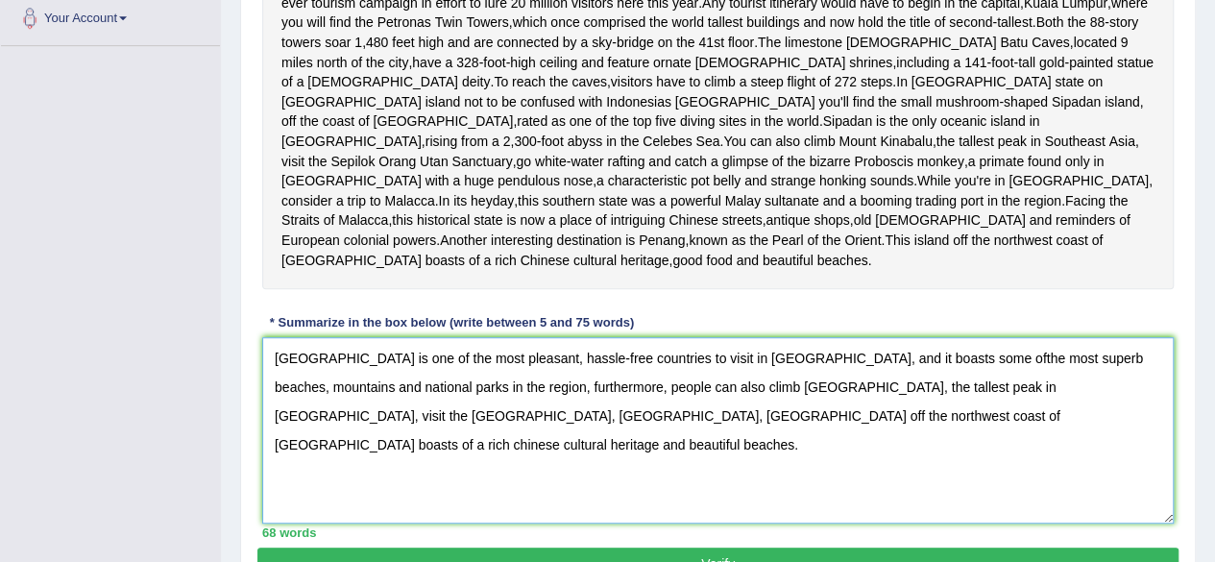
click at [942, 460] on textarea "[GEOGRAPHIC_DATA] is one of the most pleasant, hassle-free countries to visit i…" at bounding box center [718, 430] width 912 height 186
click at [939, 454] on textarea "Malaysia is one of the most pleasant, hassle-free countries to visit in Southea…" at bounding box center [718, 430] width 912 height 186
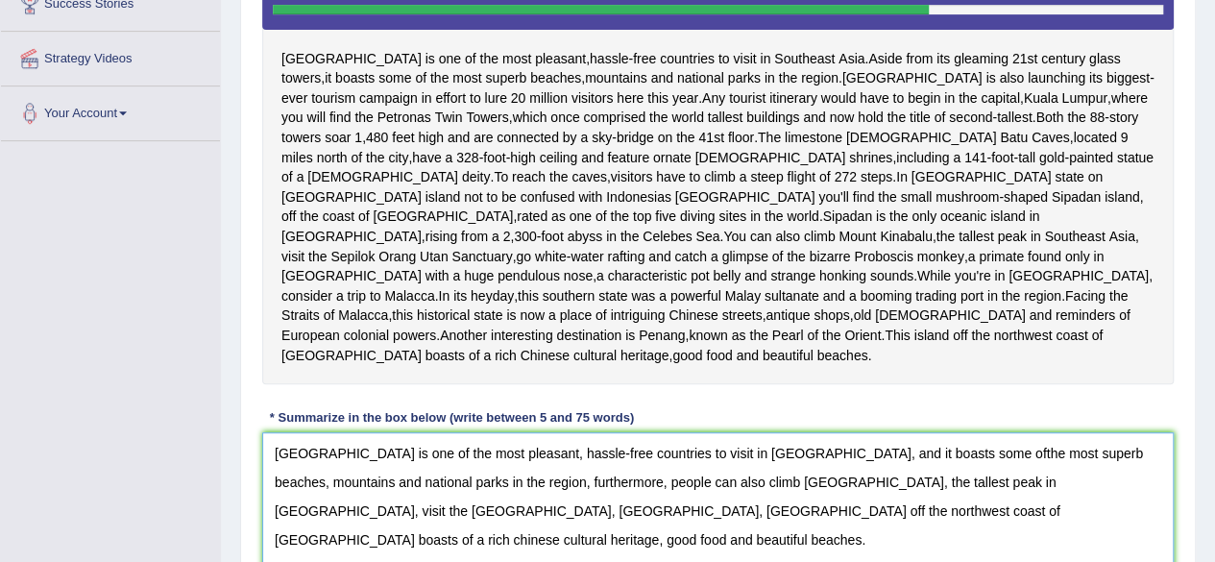
scroll to position [394, 0]
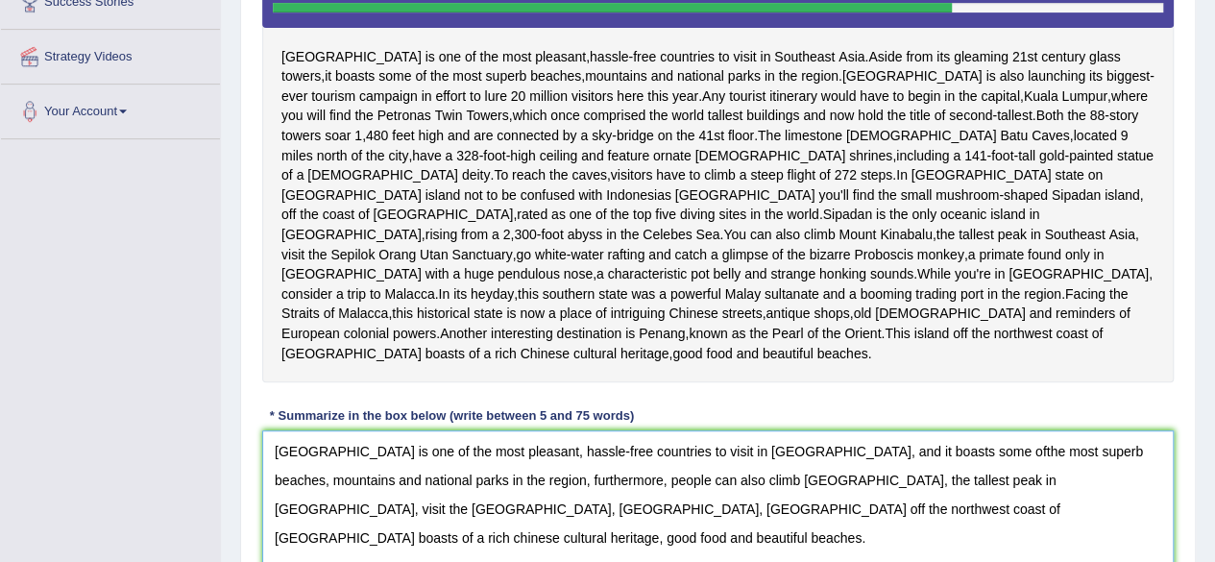
click at [909, 485] on textarea "Malaysia is one of the most pleasant, hassle-free countries to visit in Southea…" at bounding box center [718, 523] width 912 height 186
click at [717, 522] on textarea "Malaysia is one of the most pleasant, hassle-free countries to visit in Southea…" at bounding box center [718, 523] width 912 height 186
click at [802, 553] on textarea "Malaysia is one of the most pleasant, hassle-free countries to visit in Southea…" at bounding box center [718, 523] width 912 height 186
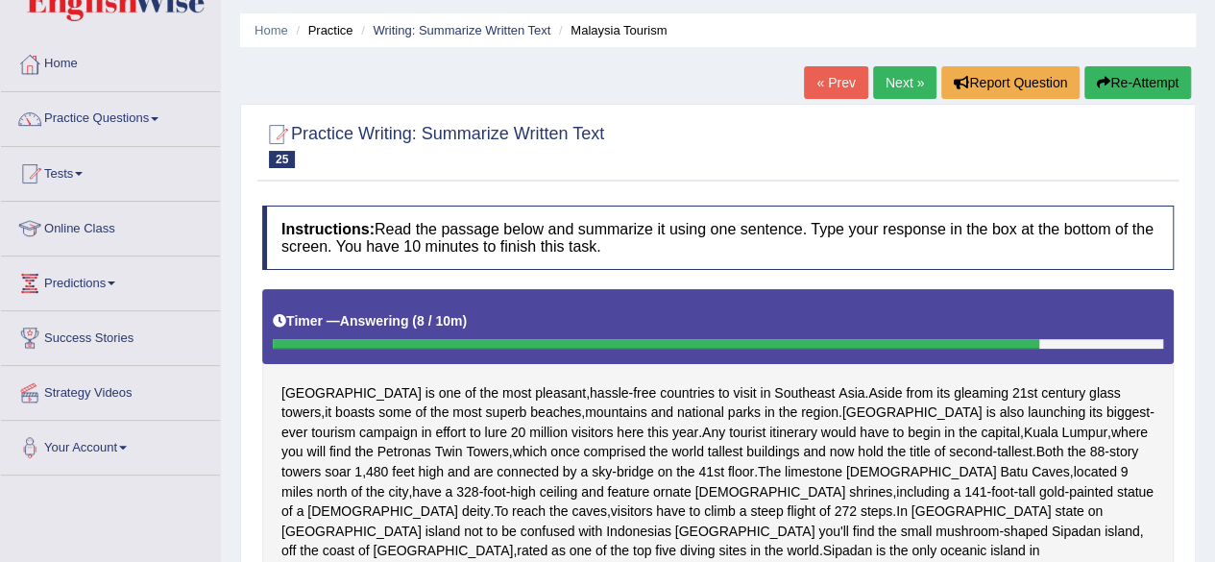
scroll to position [623, 0]
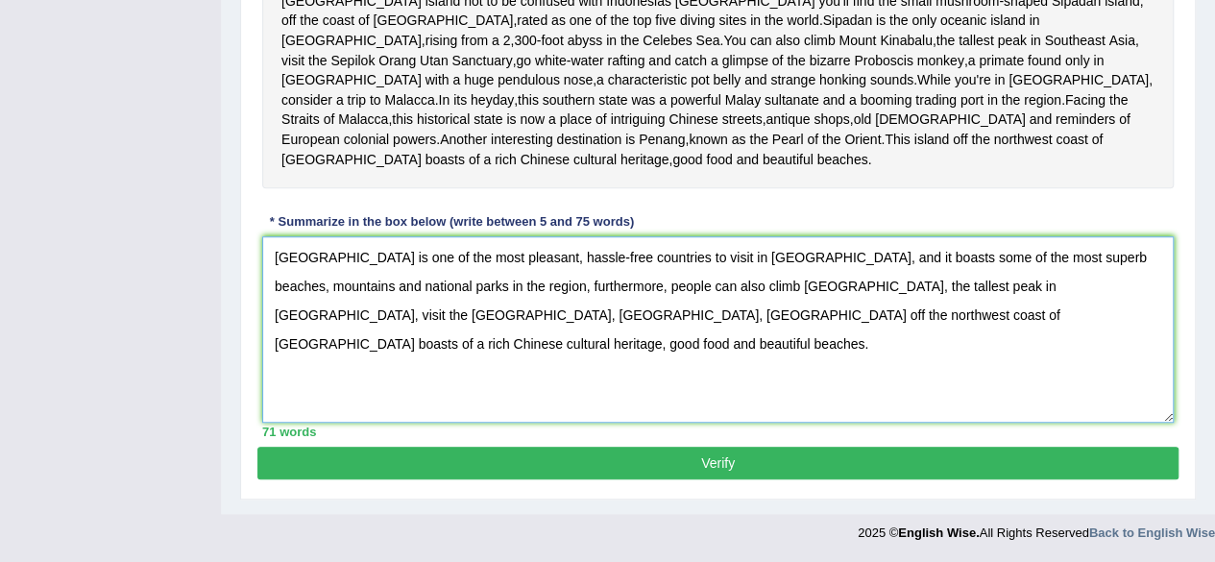
type textarea "Malaysia is one of the most pleasant, hassle-free countries to visit in Southea…"
click at [999, 476] on button "Verify" at bounding box center [717, 463] width 921 height 33
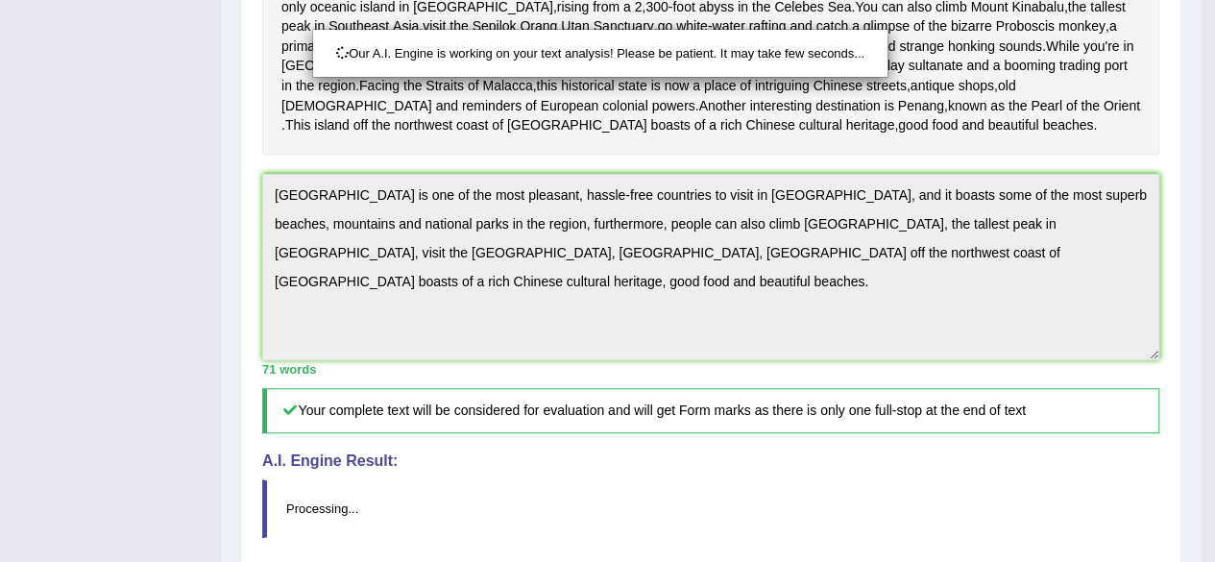
scroll to position [869, 0]
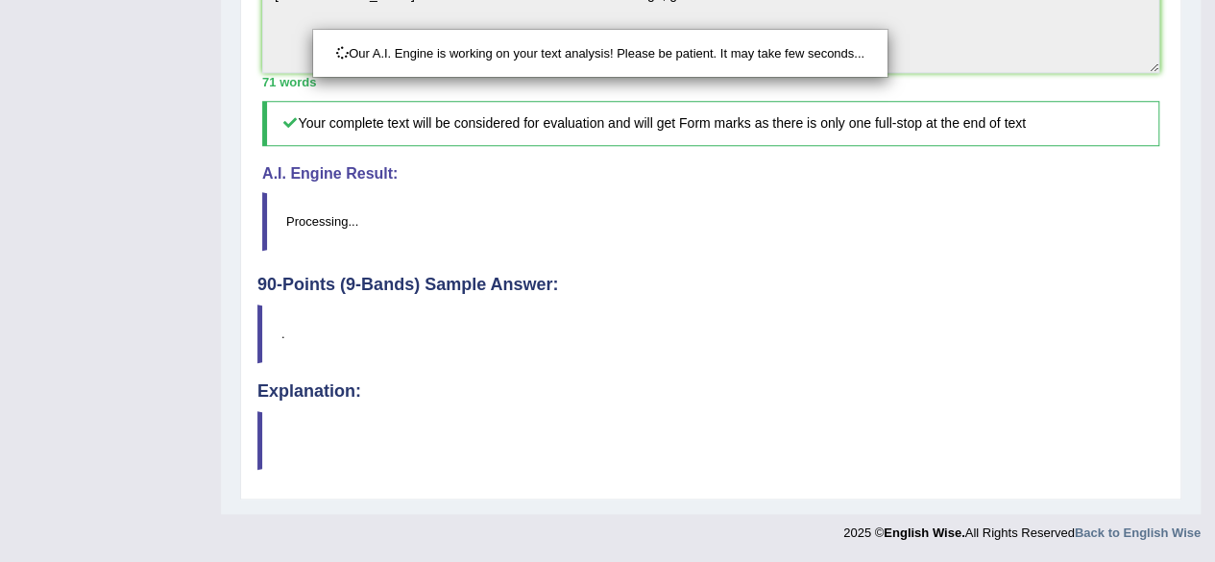
drag, startPoint x: 1227, startPoint y: 357, endPoint x: 1229, endPoint y: 607, distance: 249.8
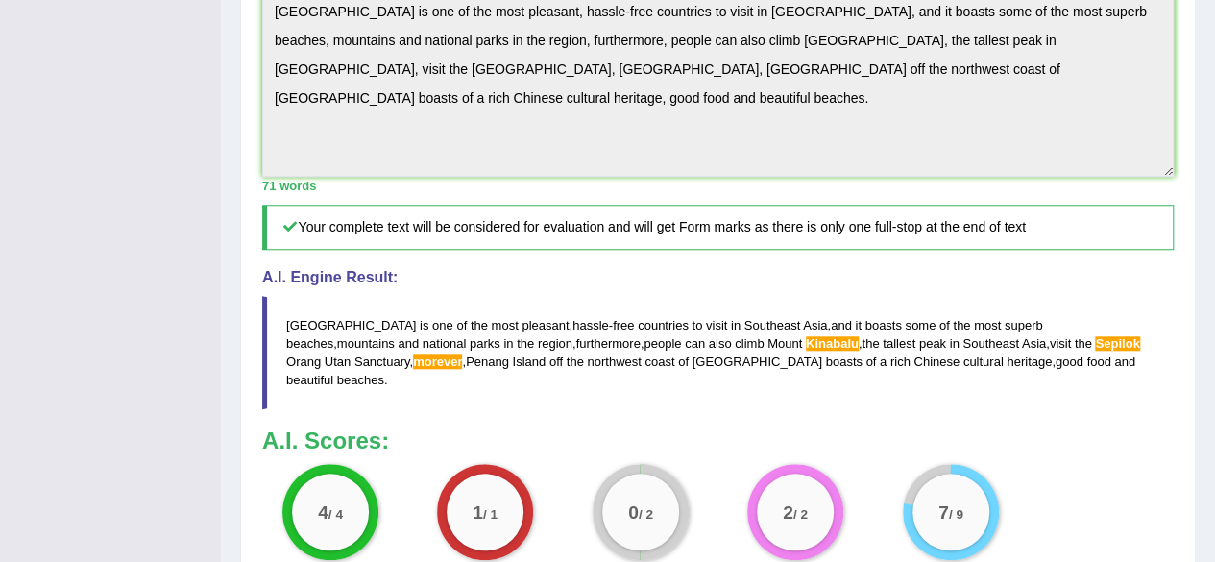
scroll to position [715, 0]
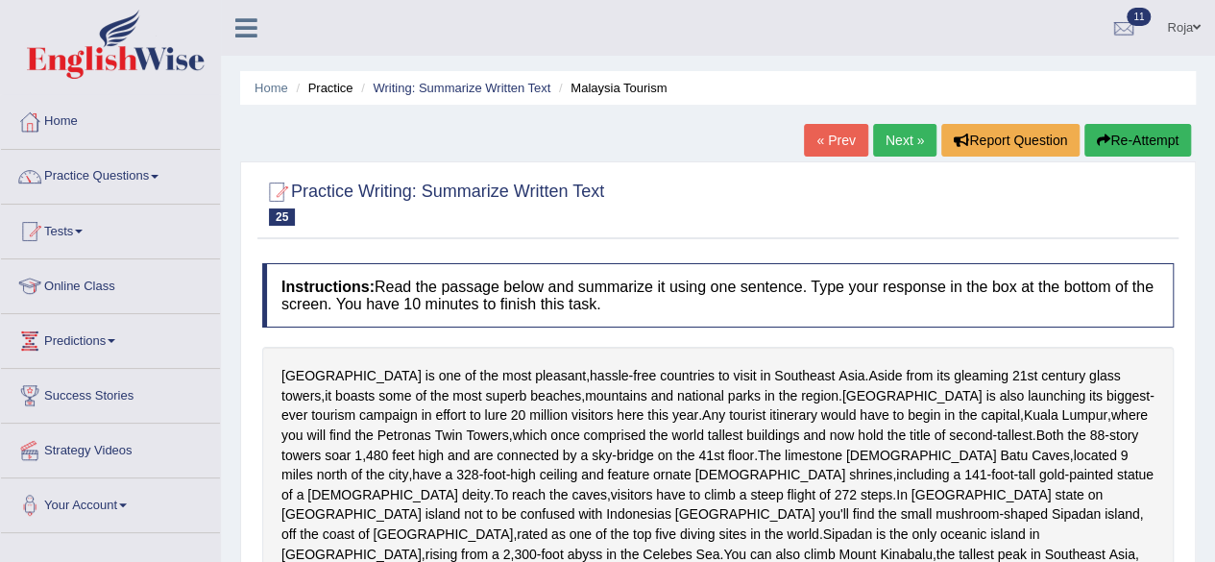
click at [1152, 134] on button "Re-Attempt" at bounding box center [1138, 140] width 107 height 33
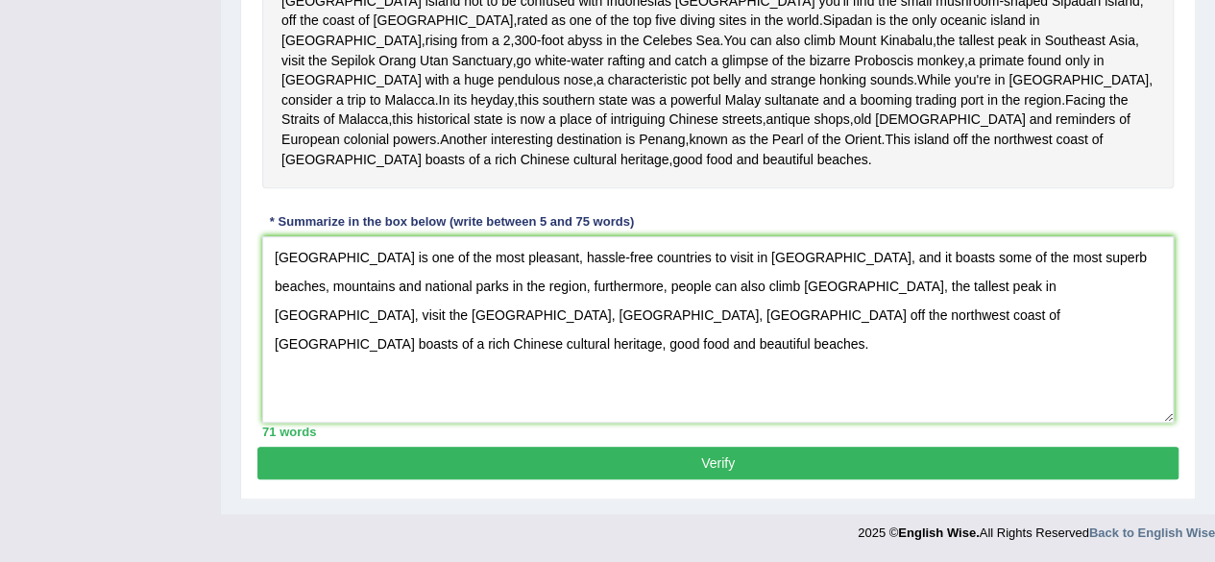
click at [369, 316] on textarea "[GEOGRAPHIC_DATA] is one of the most pleasant, hassle-free countries to visit i…" at bounding box center [718, 329] width 912 height 186
type textarea "Malaysia is one of the most pleasant, hassle-free countries to visit in Southea…"
click at [514, 464] on button "Verify" at bounding box center [717, 463] width 921 height 33
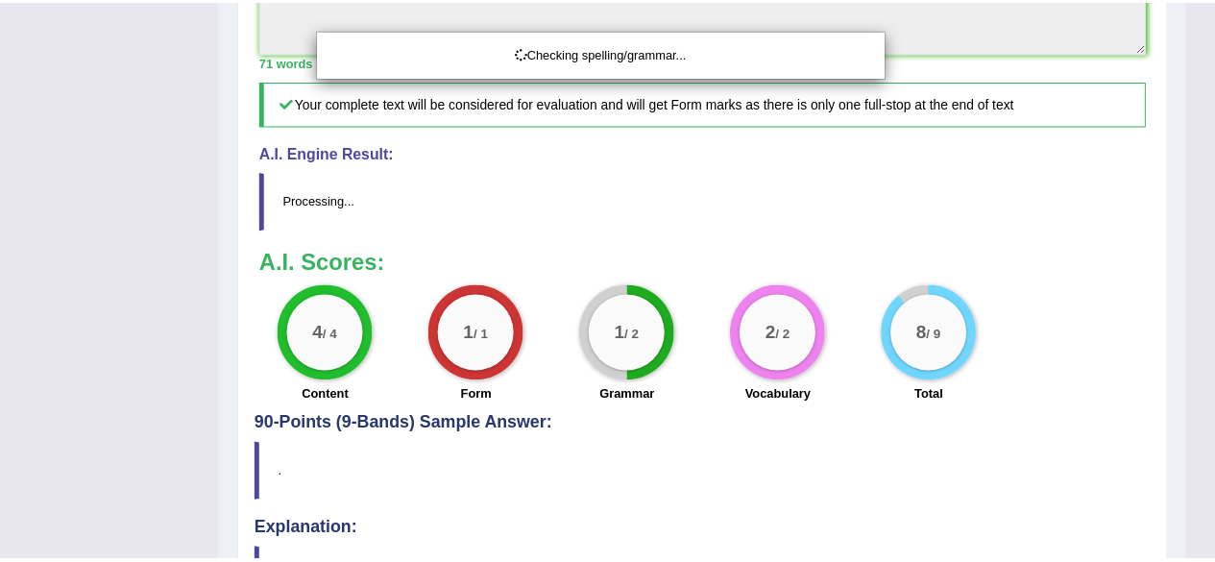
scroll to position [867, 0]
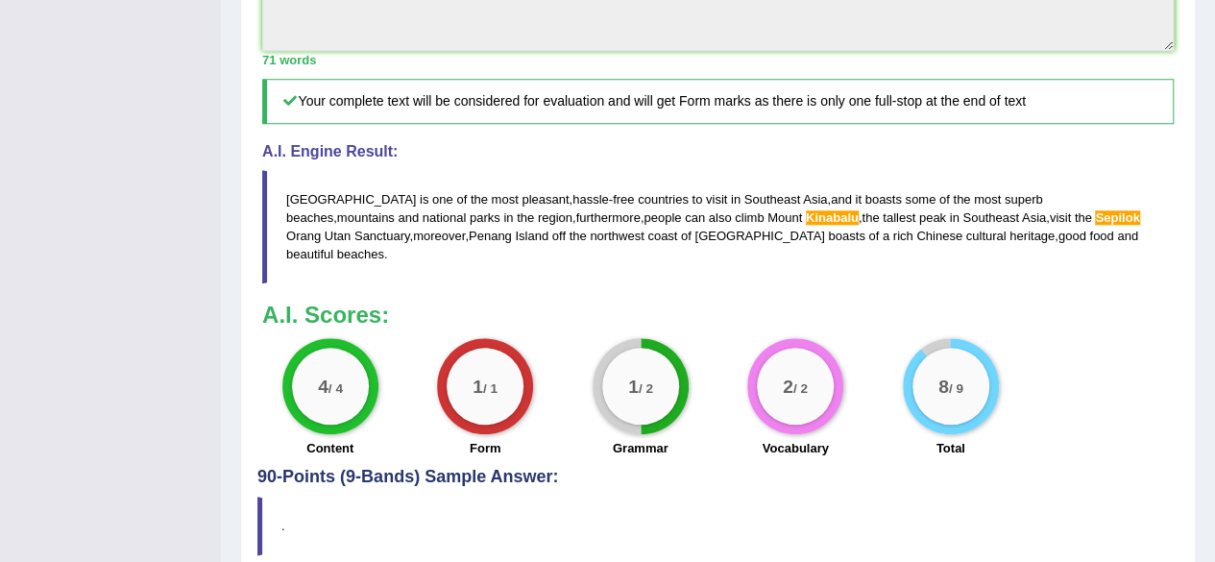
drag, startPoint x: 1229, startPoint y: 339, endPoint x: 1220, endPoint y: 551, distance: 211.5
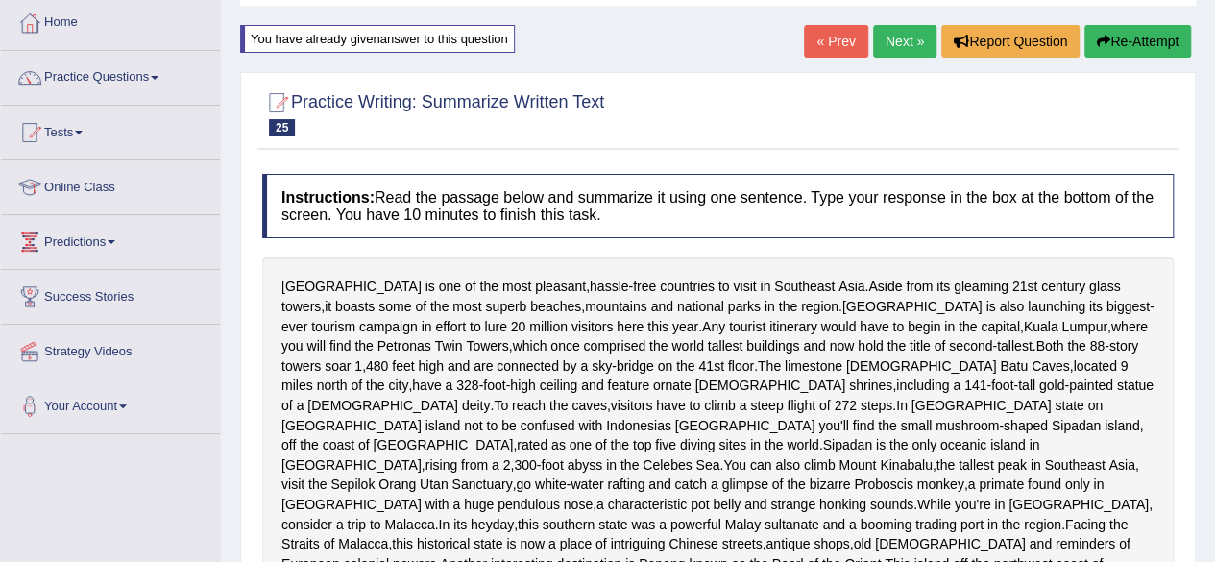
scroll to position [101, 0]
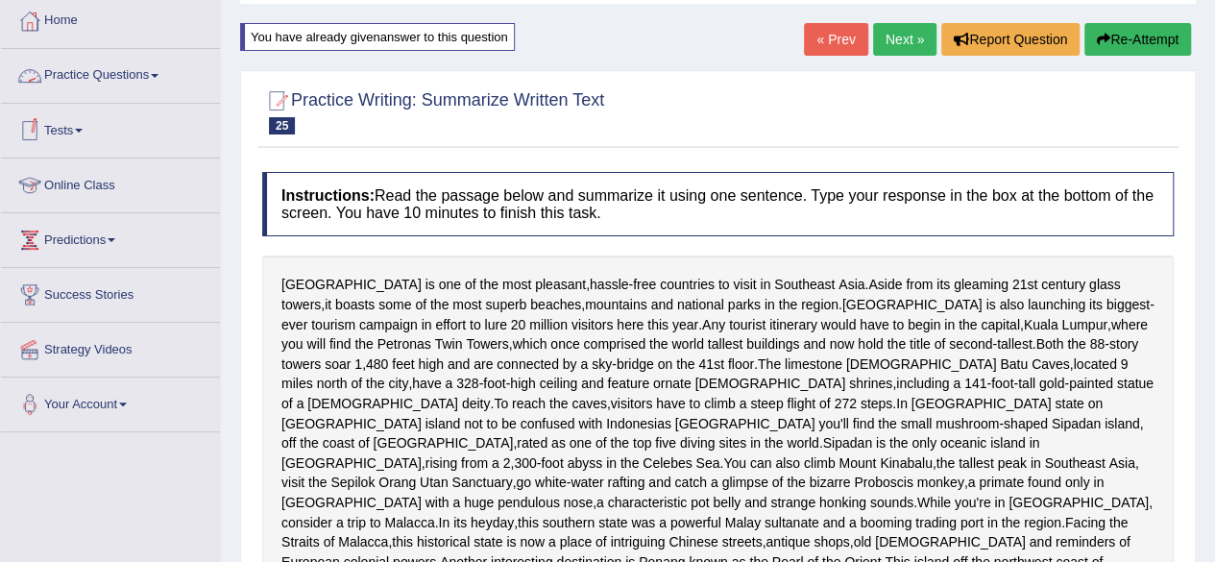
click at [127, 78] on link "Practice Questions" at bounding box center [110, 73] width 219 height 48
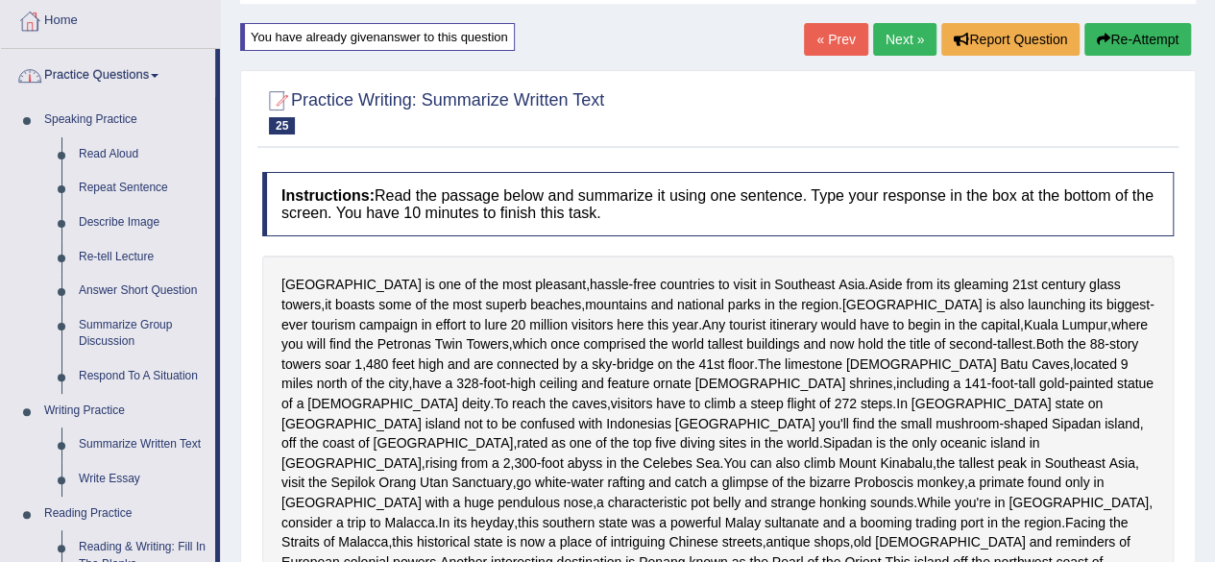
click at [127, 78] on link "Practice Questions" at bounding box center [108, 73] width 214 height 48
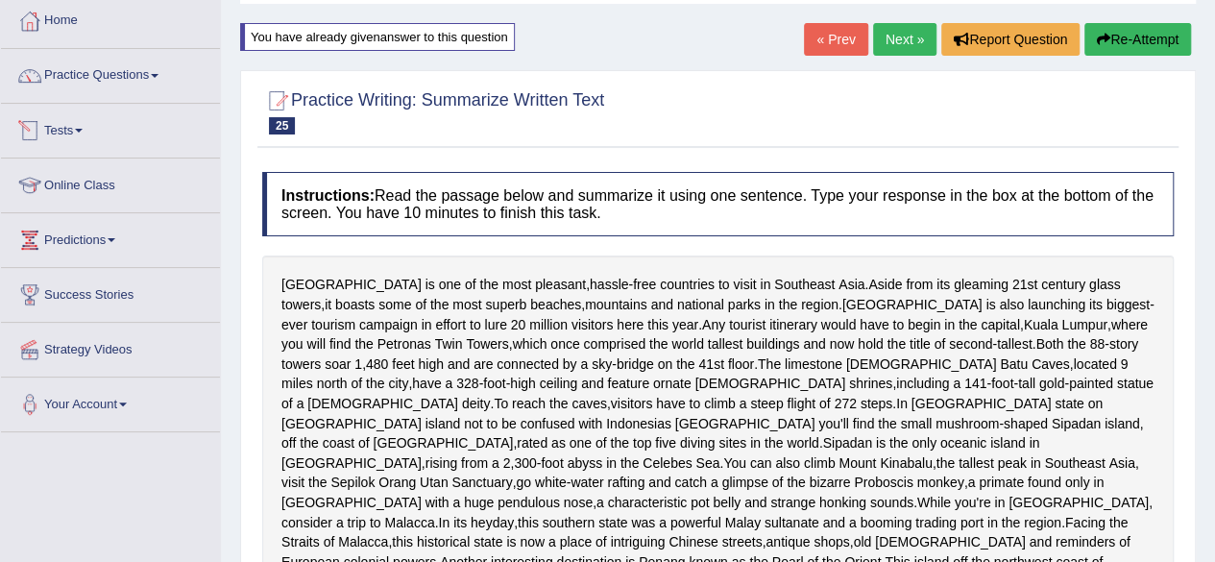
click at [70, 116] on link "Tests" at bounding box center [110, 128] width 219 height 48
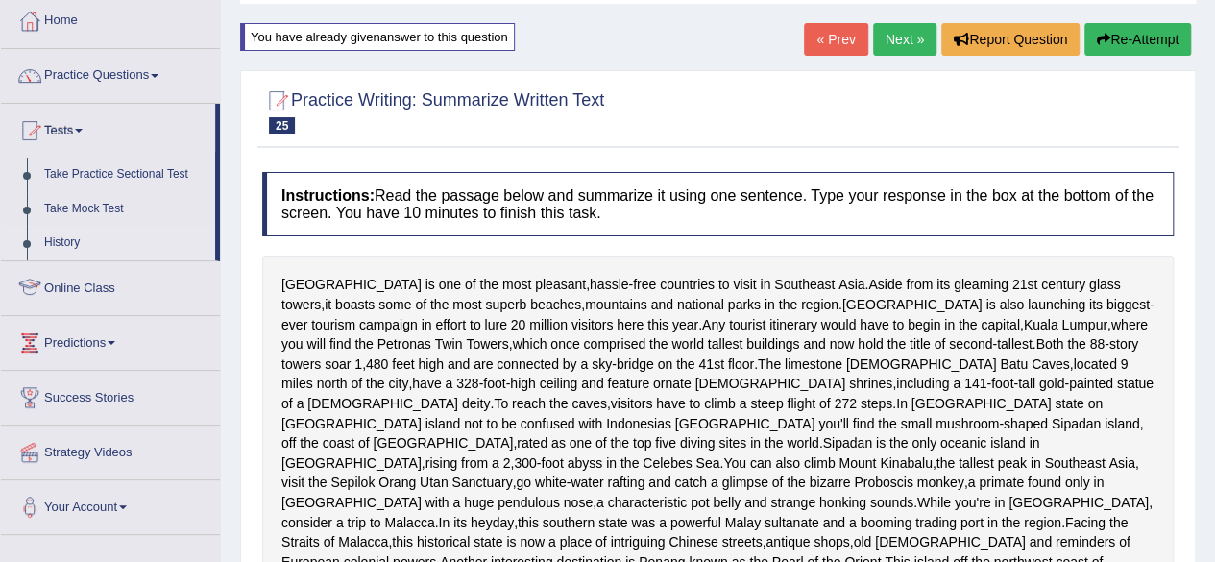
click at [55, 232] on link "History" at bounding box center [126, 243] width 180 height 35
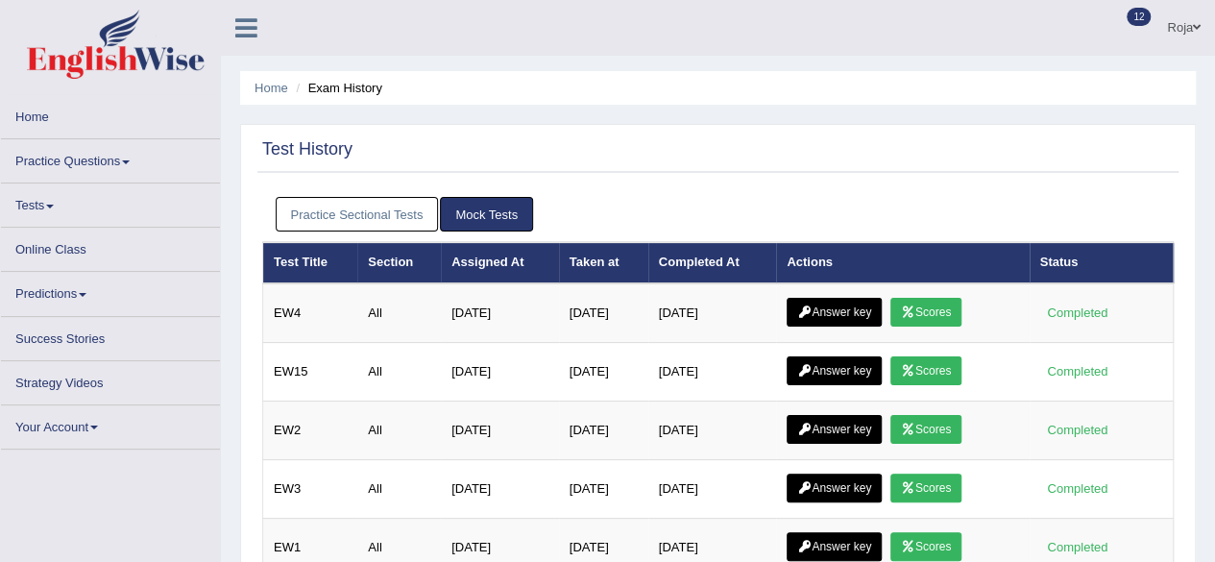
click at [340, 216] on link "Practice Sectional Tests" at bounding box center [357, 215] width 163 height 36
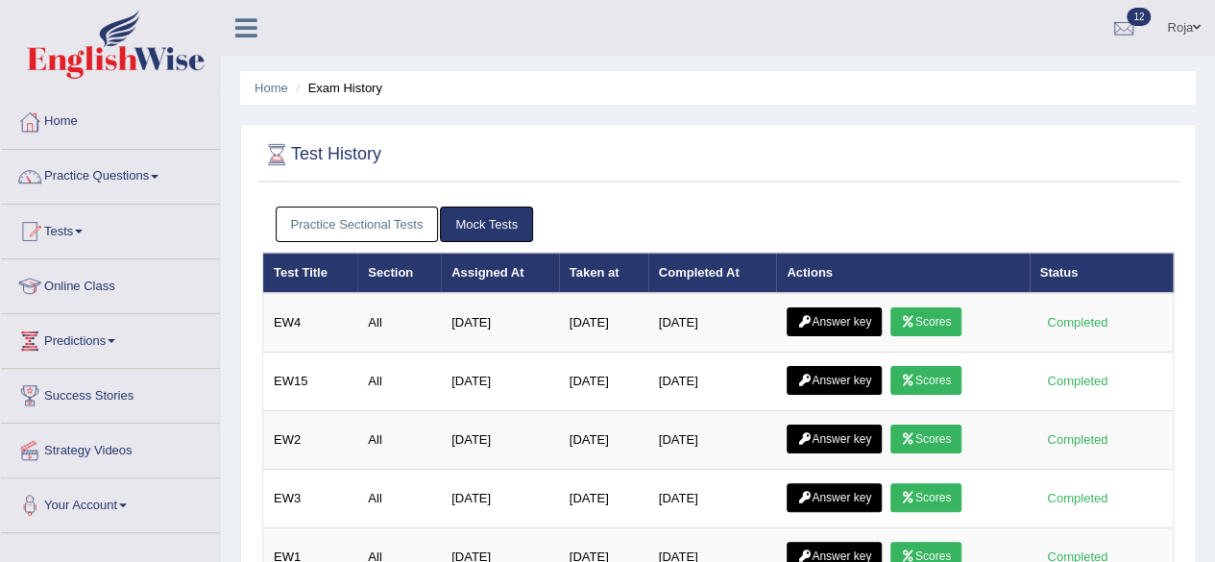
click at [340, 216] on link "Practice Sectional Tests" at bounding box center [357, 225] width 163 height 36
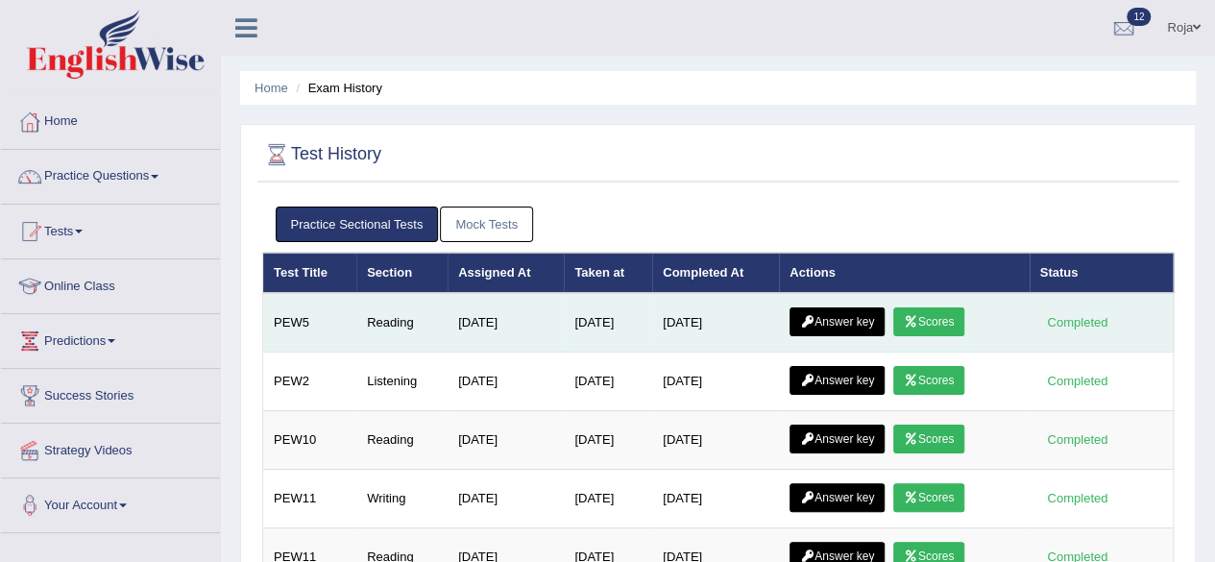
click at [943, 314] on link "Scores" at bounding box center [929, 321] width 71 height 29
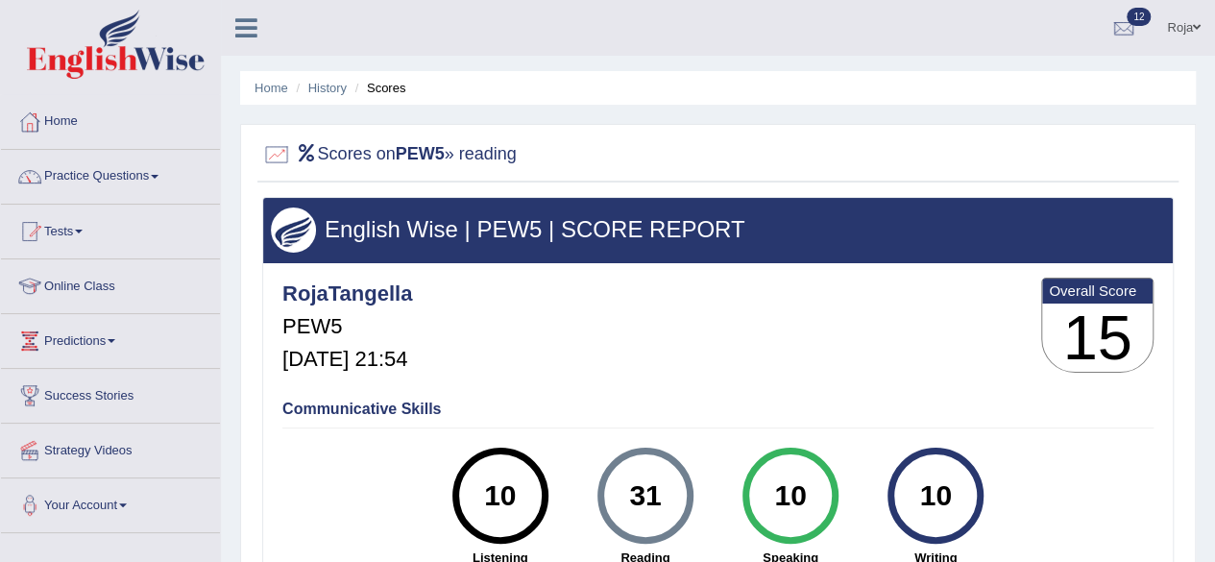
click at [337, 79] on li "History" at bounding box center [319, 88] width 56 height 18
click at [329, 82] on link "History" at bounding box center [327, 88] width 38 height 14
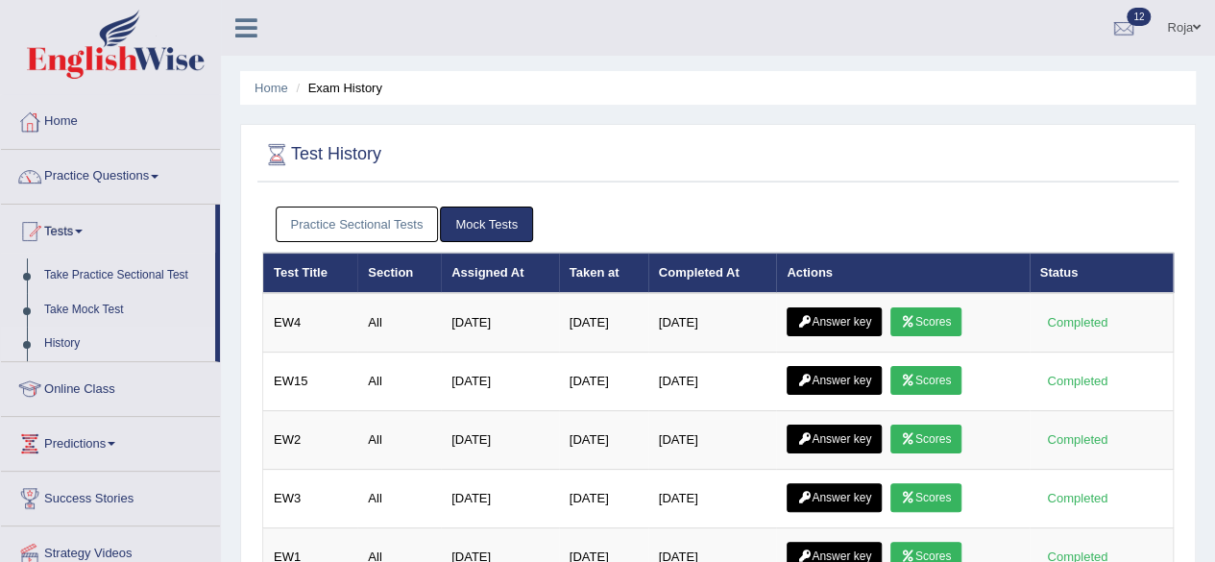
click at [405, 233] on link "Practice Sectional Tests" at bounding box center [357, 225] width 163 height 36
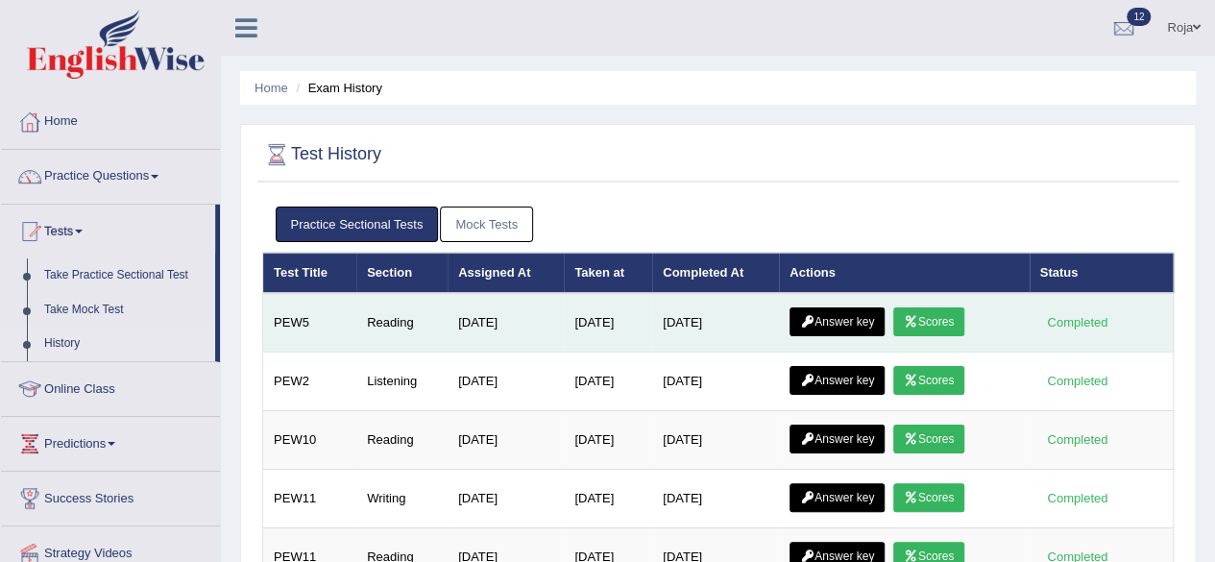
click at [857, 314] on link "Answer key" at bounding box center [837, 321] width 95 height 29
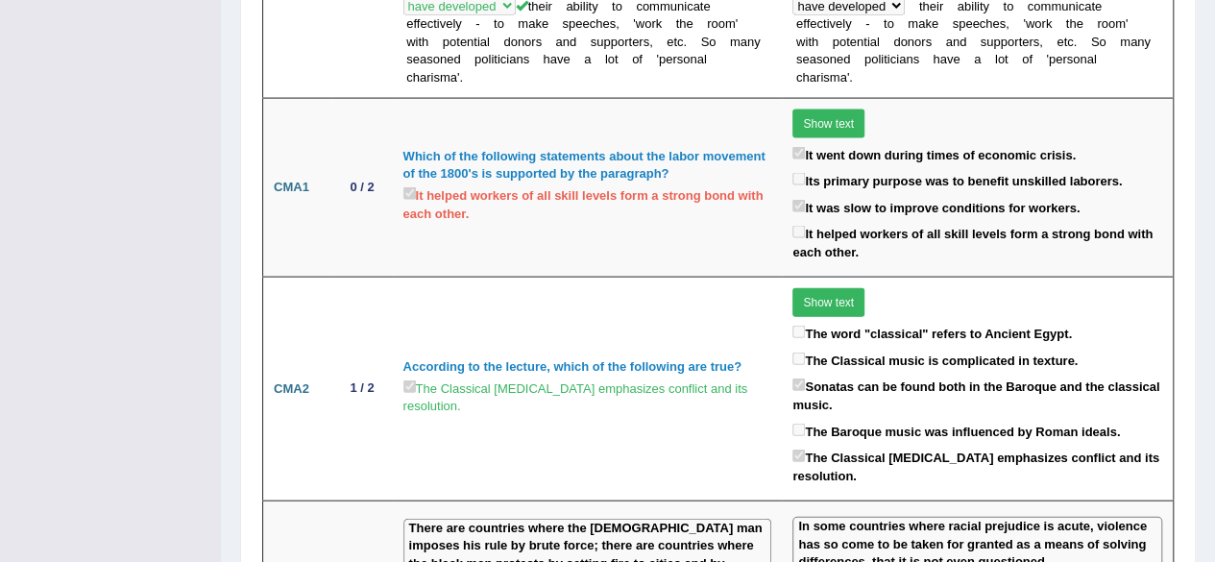
scroll to position [2020, 0]
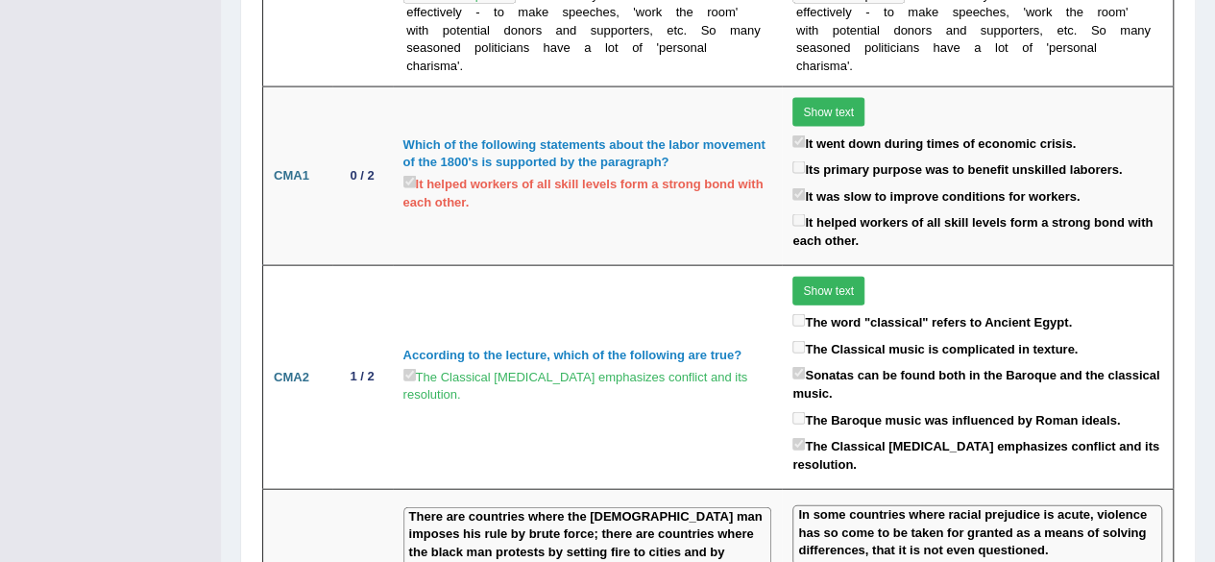
drag, startPoint x: 1209, startPoint y: 289, endPoint x: 1220, endPoint y: 286, distance: 11.9
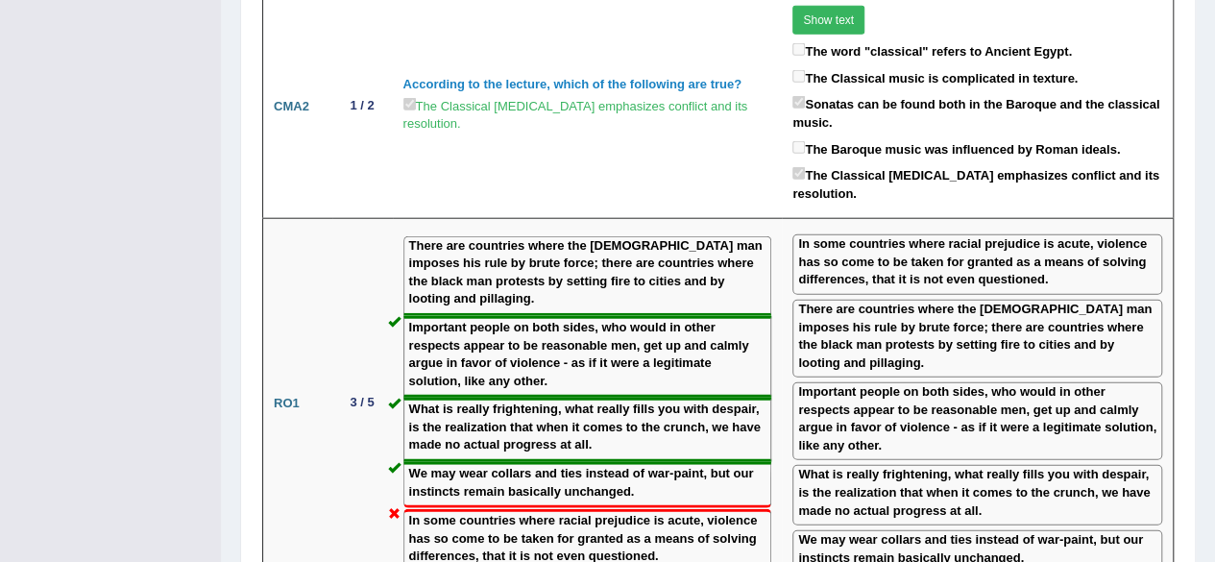
scroll to position [2355, 0]
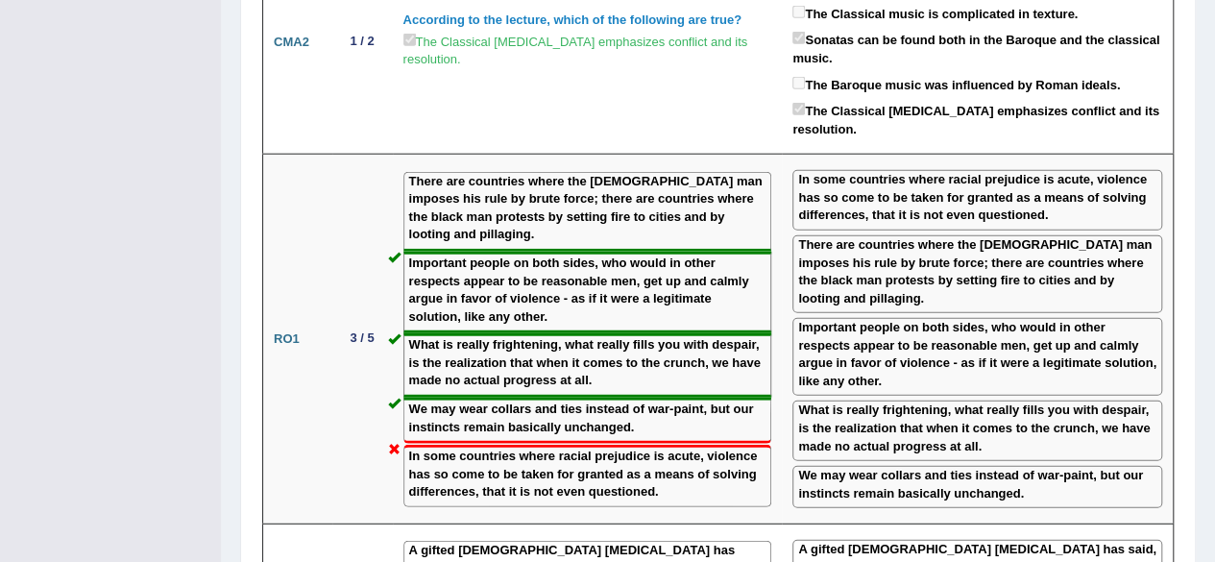
drag, startPoint x: 1213, startPoint y: 324, endPoint x: 1223, endPoint y: 316, distance: 12.3
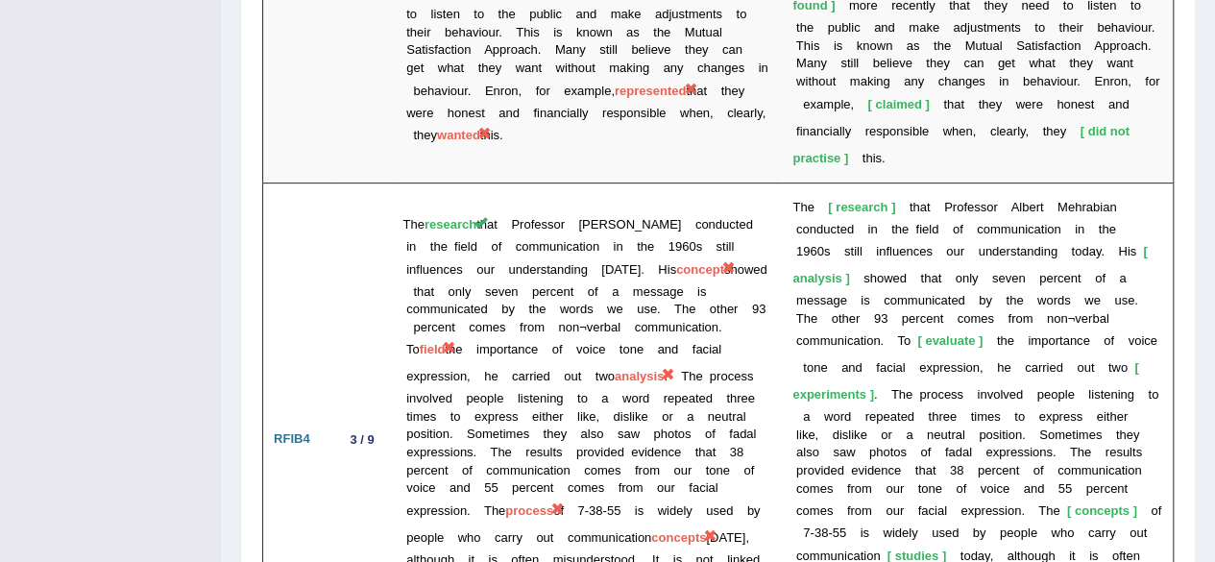
scroll to position [4076, 0]
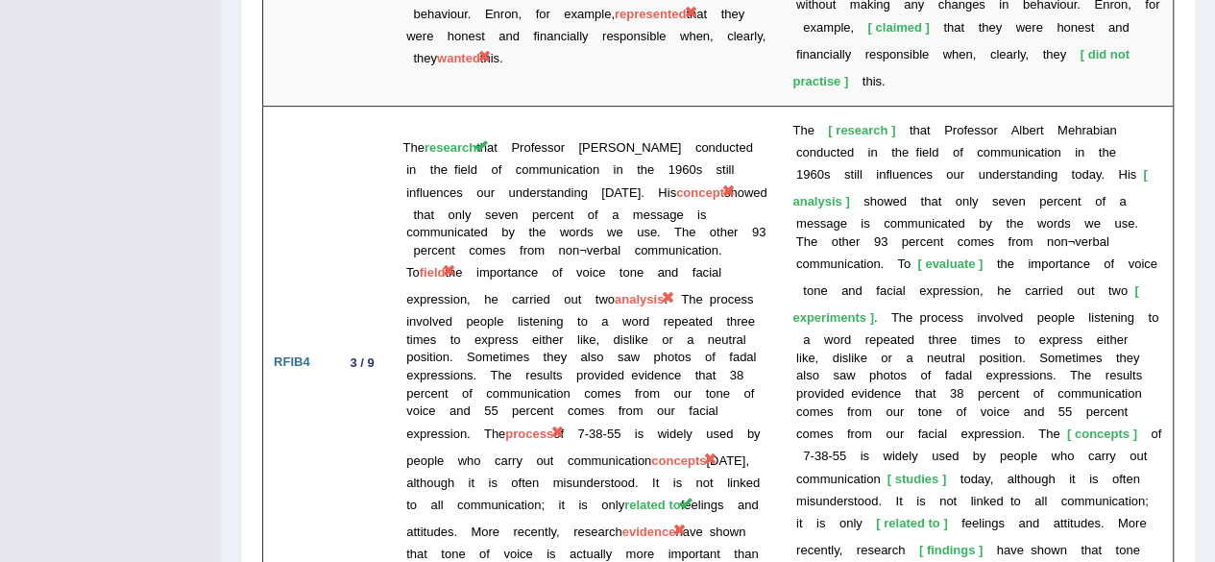
drag, startPoint x: 1213, startPoint y: 508, endPoint x: 1227, endPoint y: 478, distance: 32.7
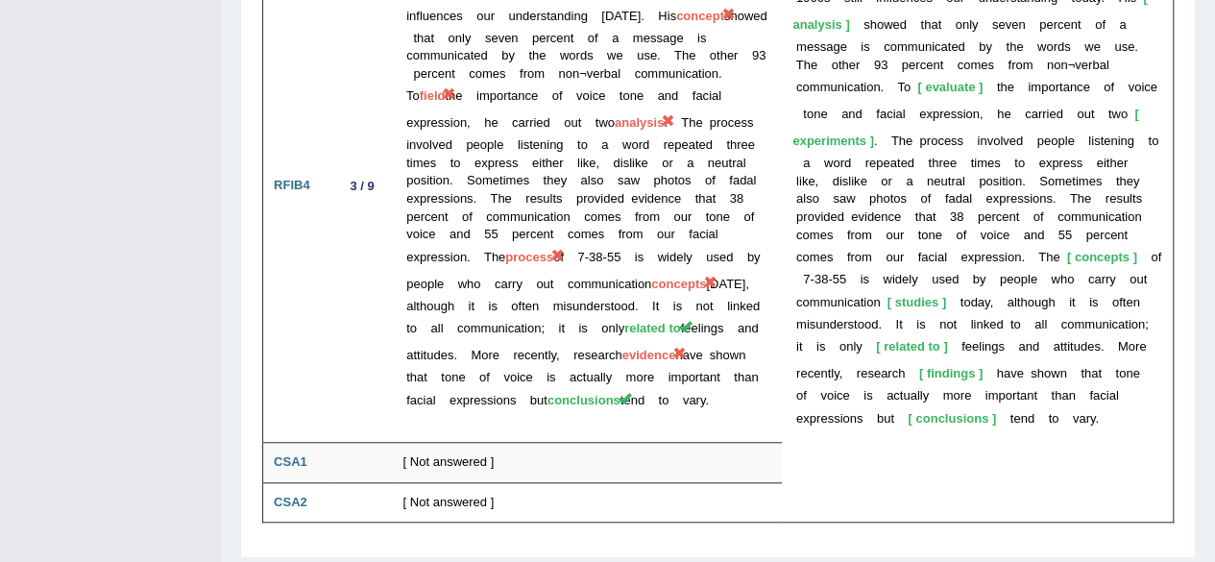
scroll to position [0, 0]
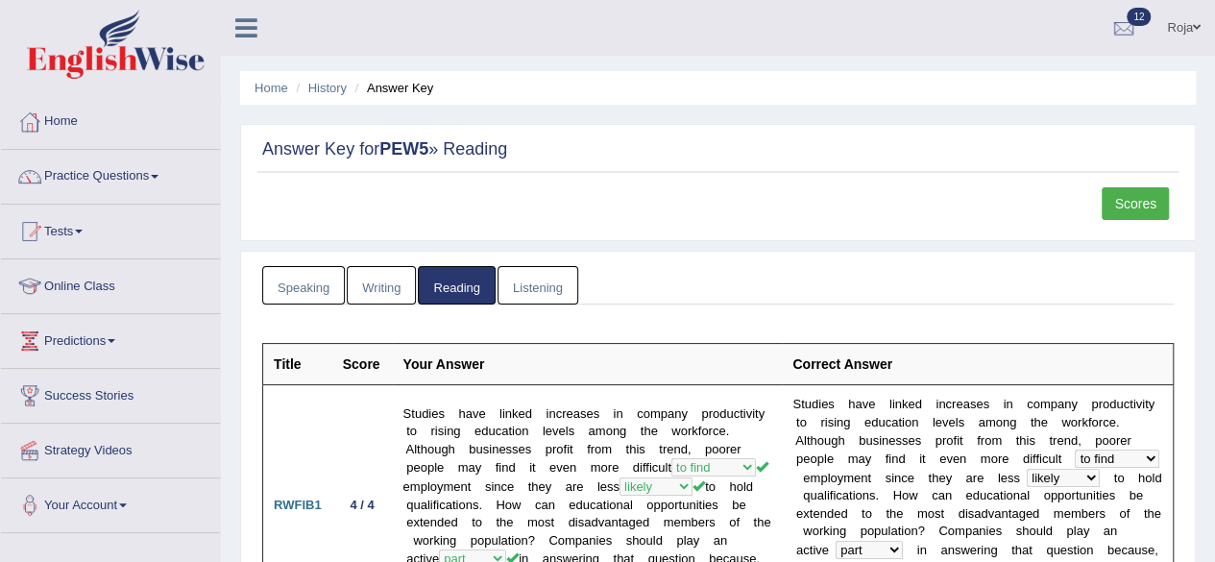
click at [321, 96] on li "History" at bounding box center [319, 88] width 56 height 18
click at [345, 79] on li "History" at bounding box center [319, 88] width 56 height 18
drag, startPoint x: 328, startPoint y: 101, endPoint x: 337, endPoint y: 74, distance: 28.6
click at [337, 74] on ul "Home History Answer Key" at bounding box center [718, 88] width 956 height 34
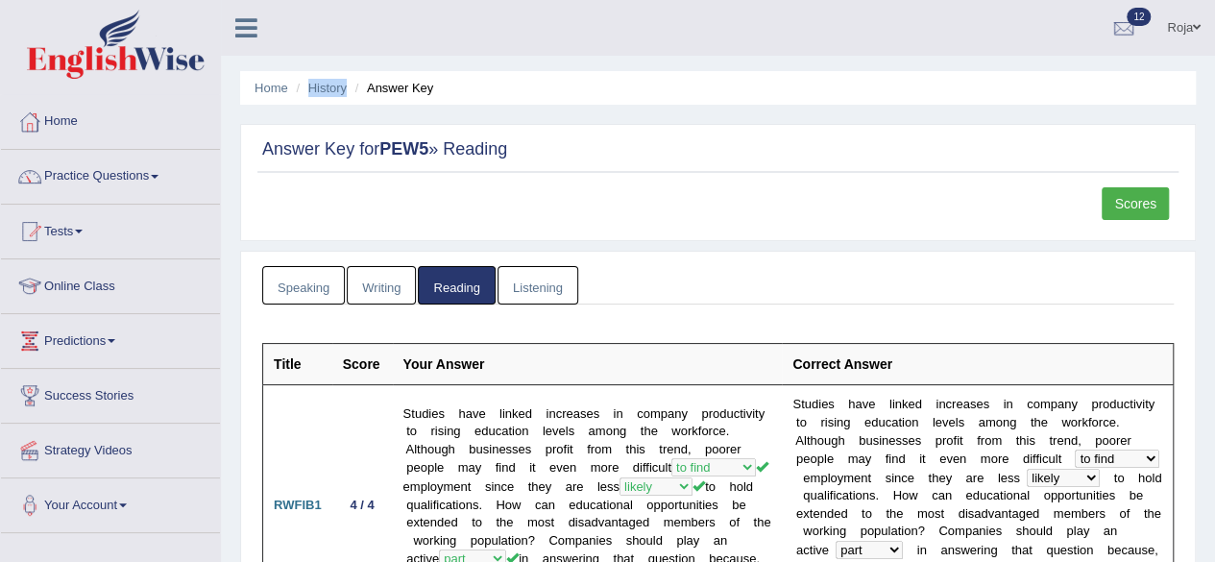
click at [337, 74] on ul "Home History Answer Key" at bounding box center [718, 88] width 956 height 34
drag, startPoint x: 337, startPoint y: 74, endPoint x: 326, endPoint y: 87, distance: 17.7
click at [326, 87] on ul "Home History Answer Key" at bounding box center [718, 88] width 956 height 34
click at [326, 87] on link "History" at bounding box center [327, 88] width 38 height 14
